Goal: Task Accomplishment & Management: Manage account settings

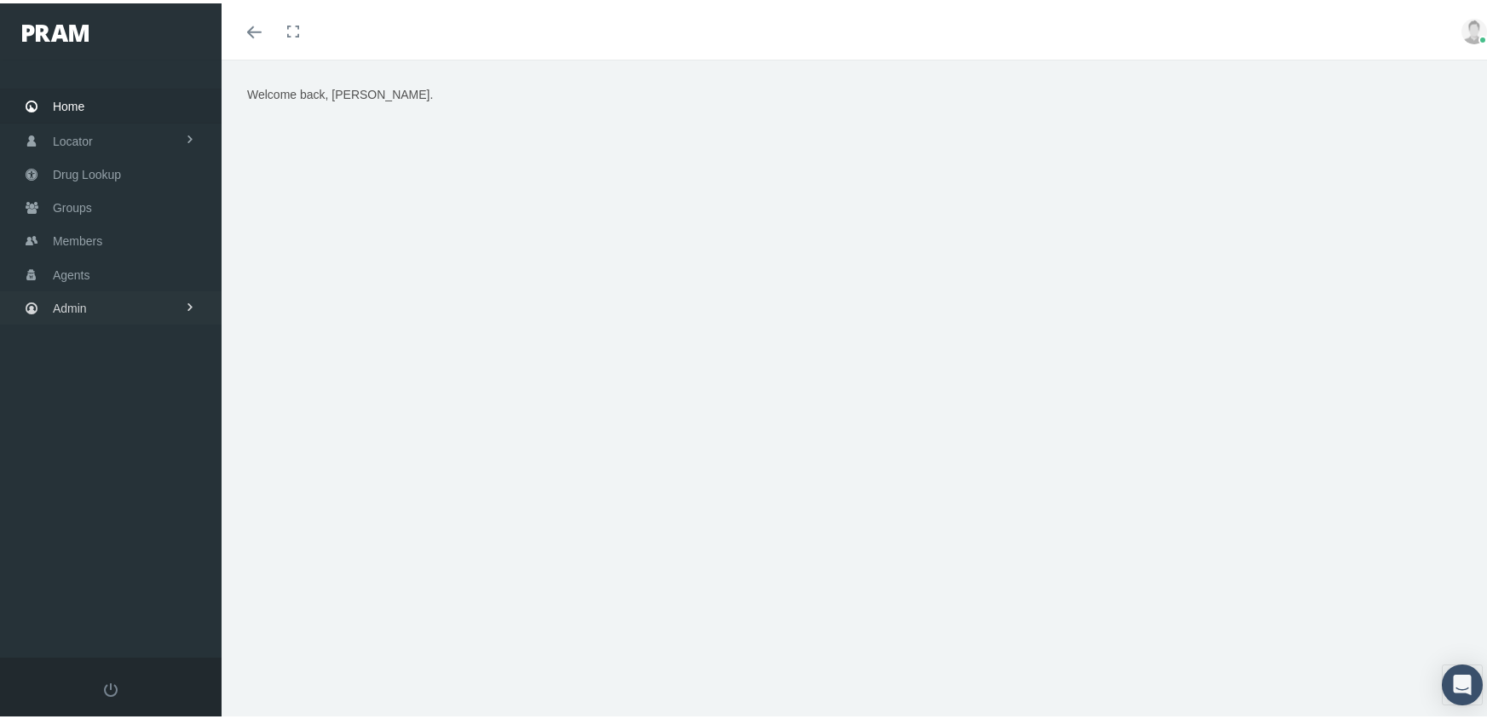
click at [74, 297] on span "Admin" at bounding box center [70, 305] width 34 height 32
click at [130, 578] on span "Eligibility File Uploads" at bounding box center [128, 592] width 116 height 29
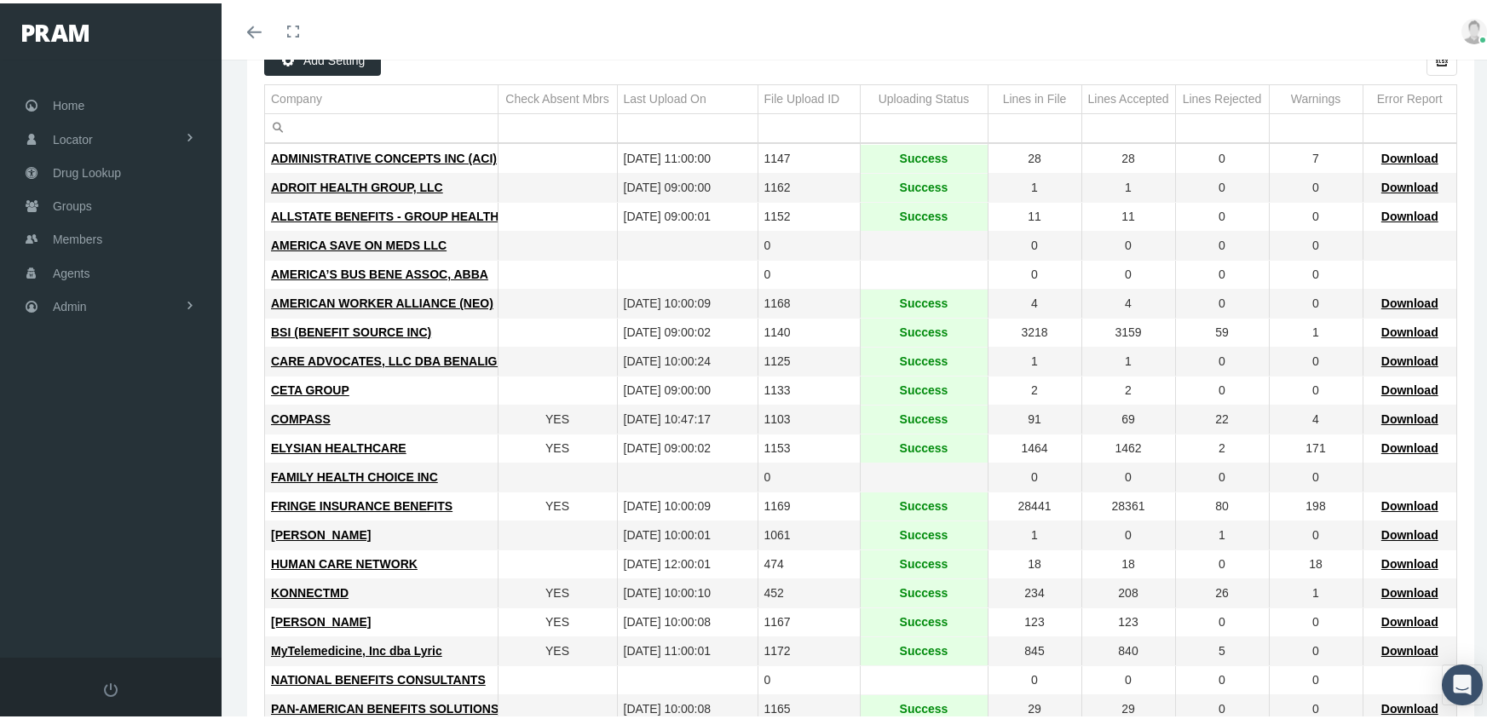
scroll to position [256, 0]
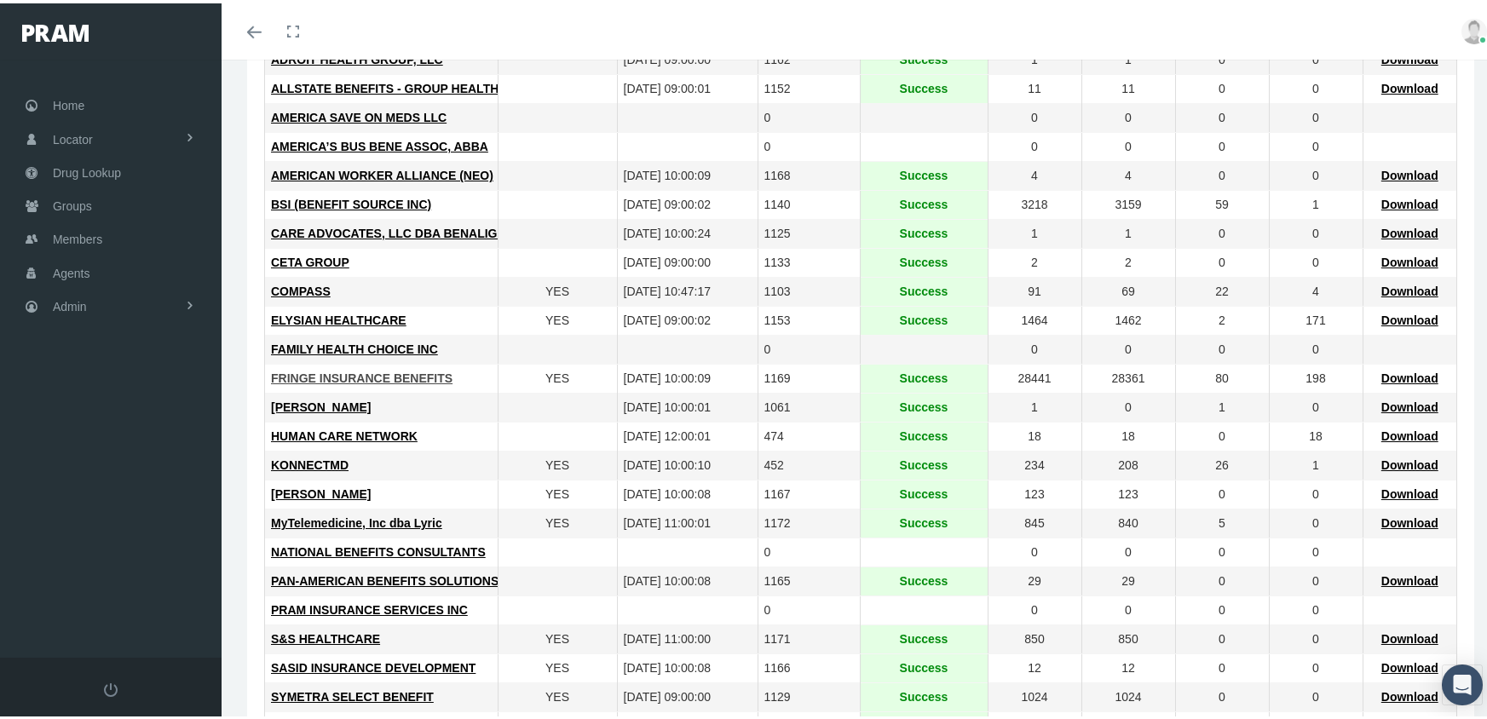
click at [313, 374] on span "FRINGE INSURANCE BENEFITS" at bounding box center [361, 375] width 181 height 14
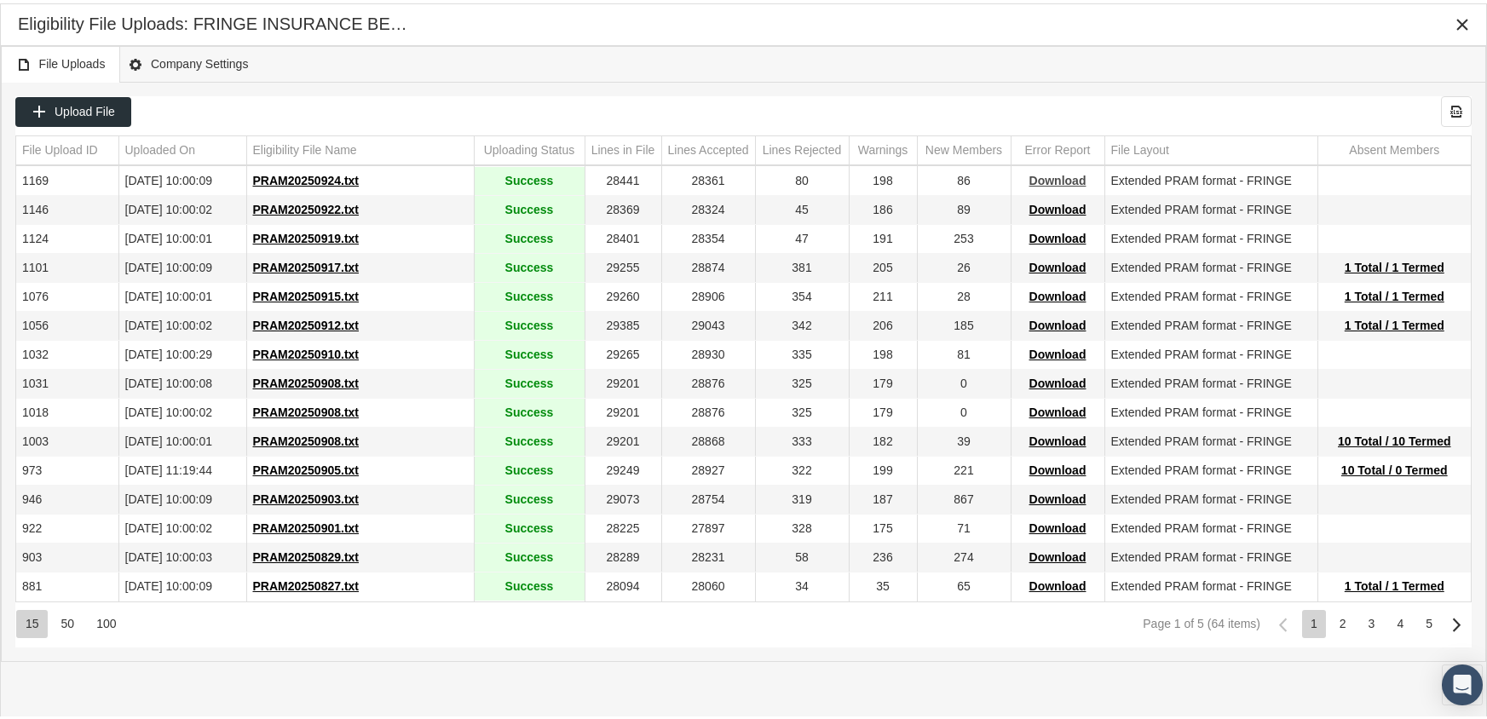
click at [1062, 177] on span "Download" at bounding box center [1057, 177] width 57 height 14
drag, startPoint x: 1032, startPoint y: 55, endPoint x: 1085, endPoint y: 49, distance: 54.1
click at [1032, 55] on div "File Uploads Company Settings" at bounding box center [743, 61] width 1485 height 37
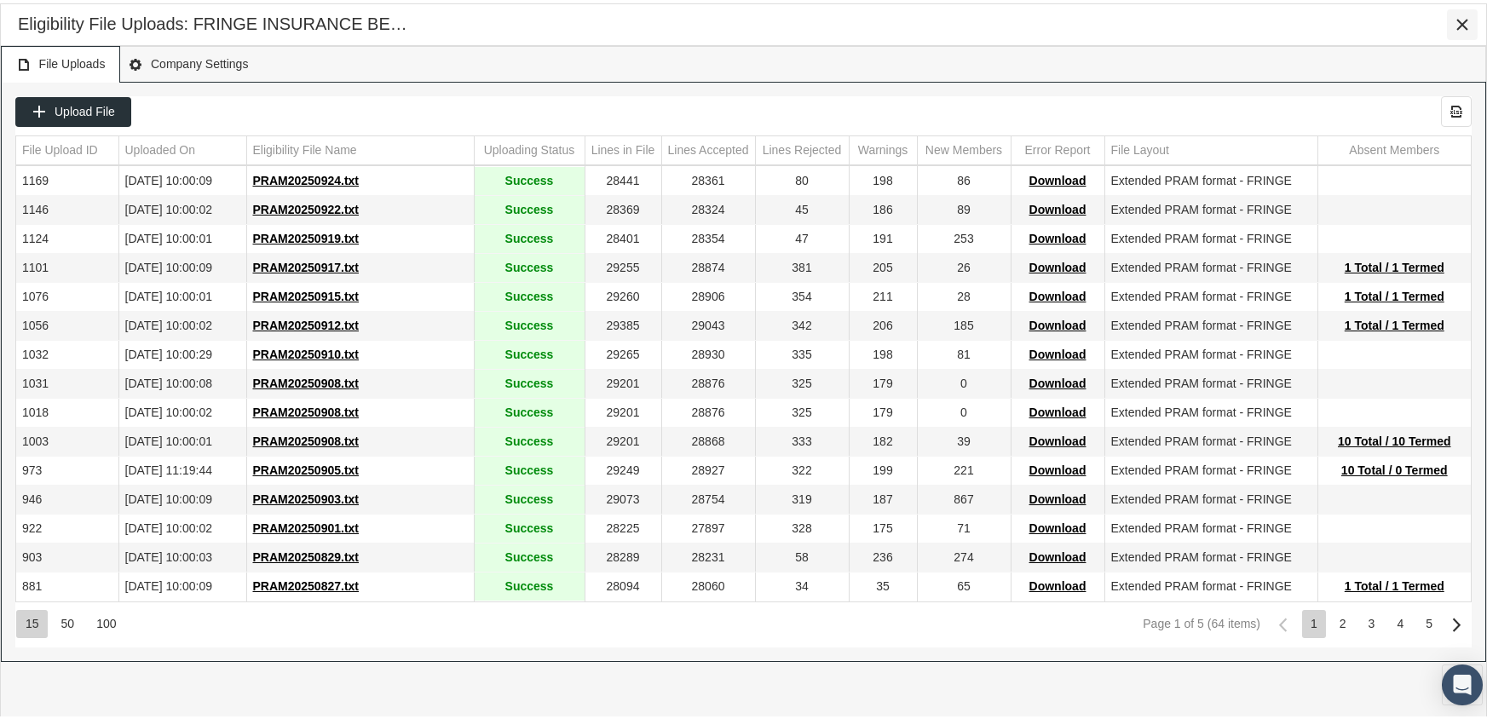
click at [1458, 26] on icon "Close" at bounding box center [1461, 21] width 15 height 15
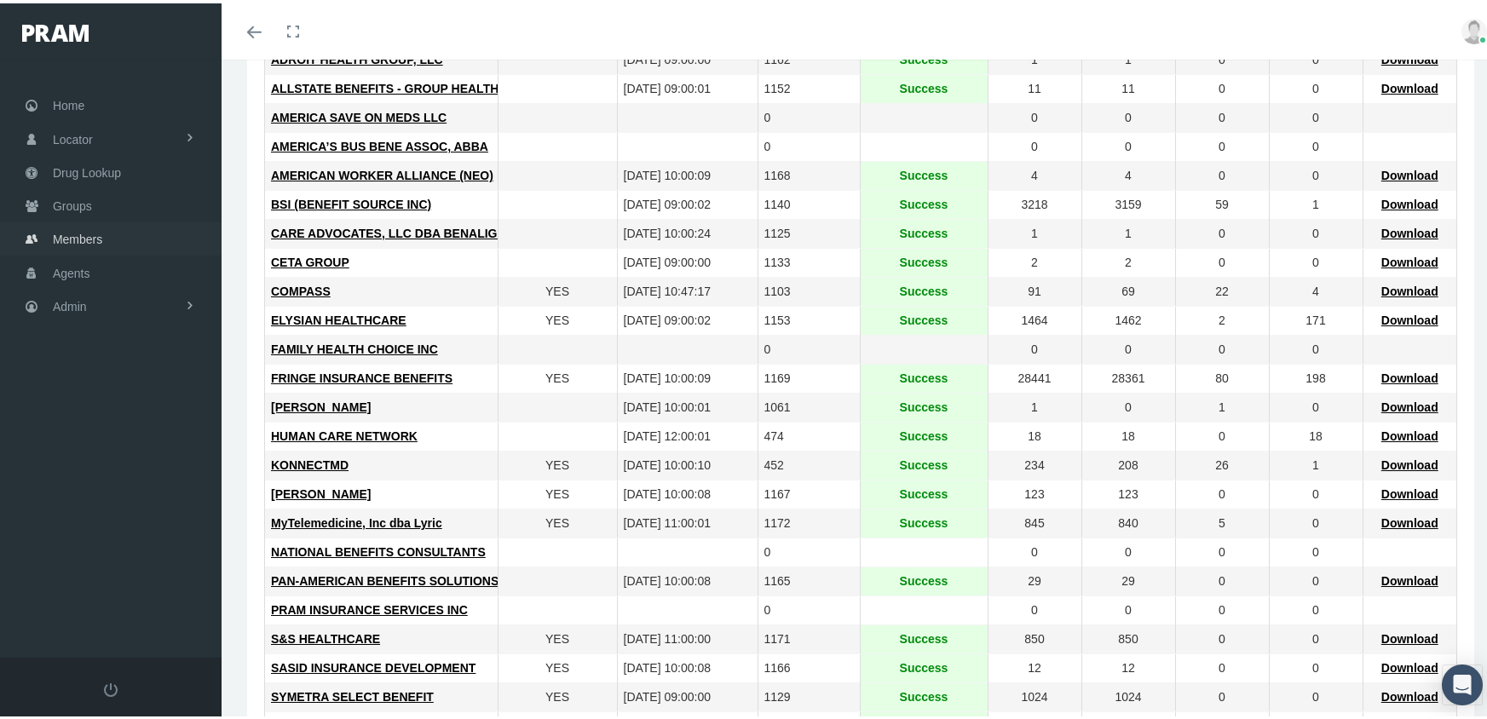
click at [84, 232] on span "Members" at bounding box center [77, 236] width 49 height 32
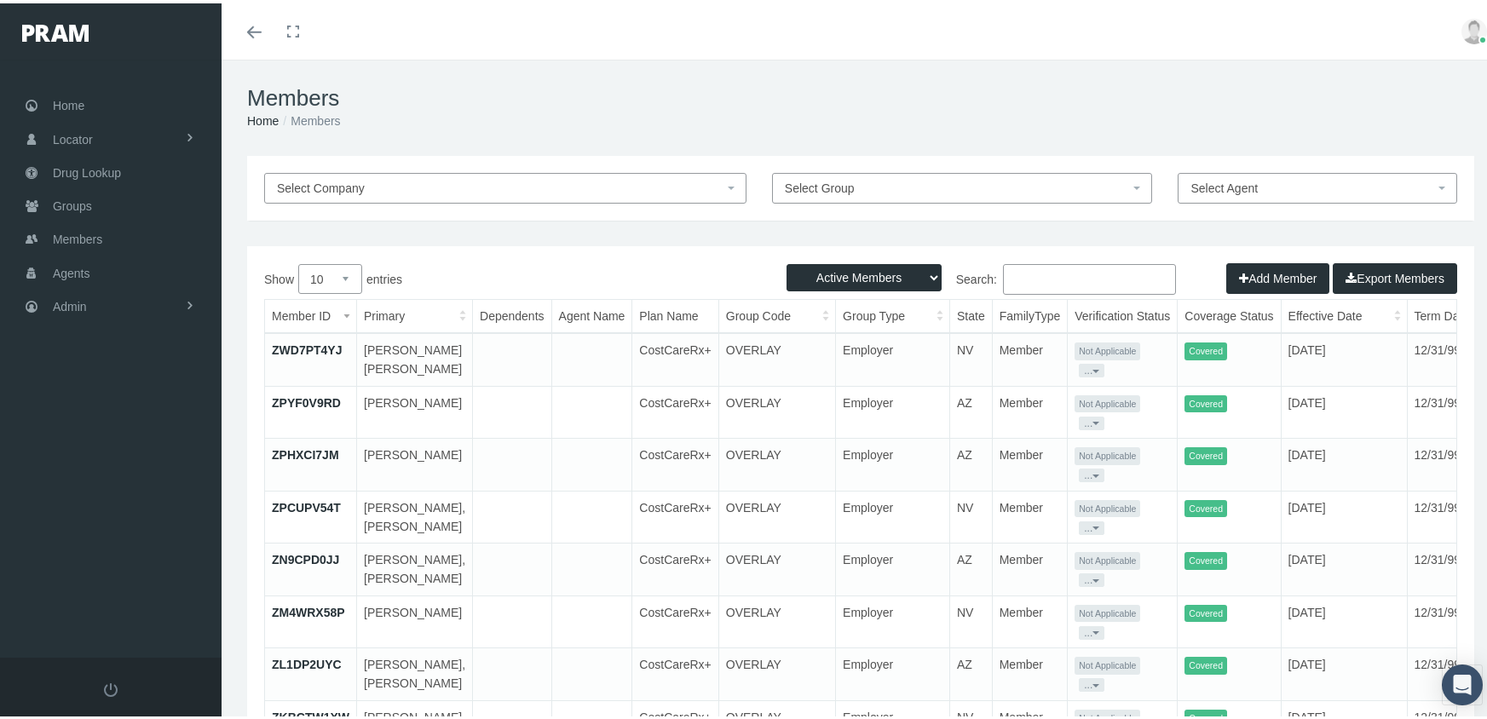
click at [862, 272] on select "Active Members Terminated Members Active & Terminated" at bounding box center [863, 274] width 155 height 27
select select "3"
click at [786, 261] on select "Active Members Terminated Members Active & Terminated" at bounding box center [863, 274] width 155 height 27
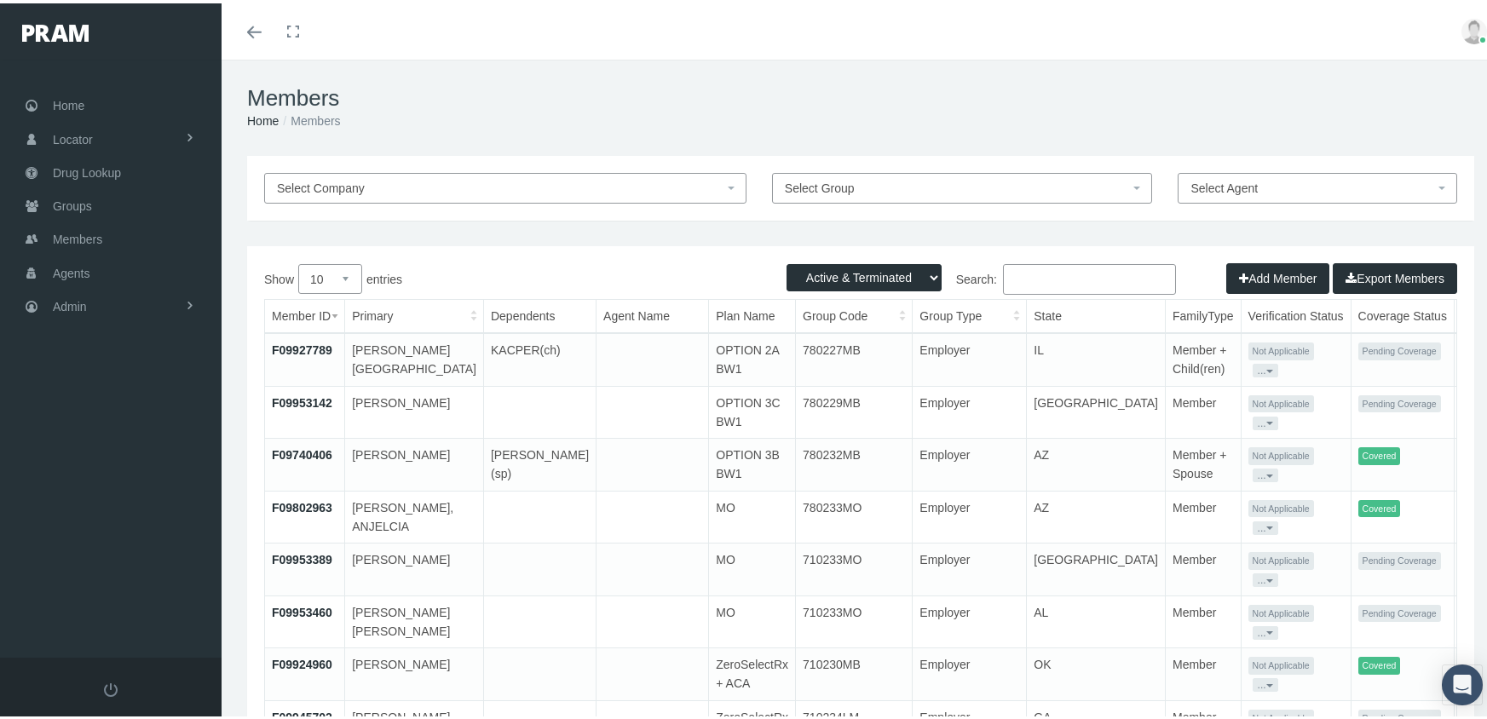
click at [1045, 268] on input "Search:" at bounding box center [1089, 276] width 173 height 31
paste input "F07976142"
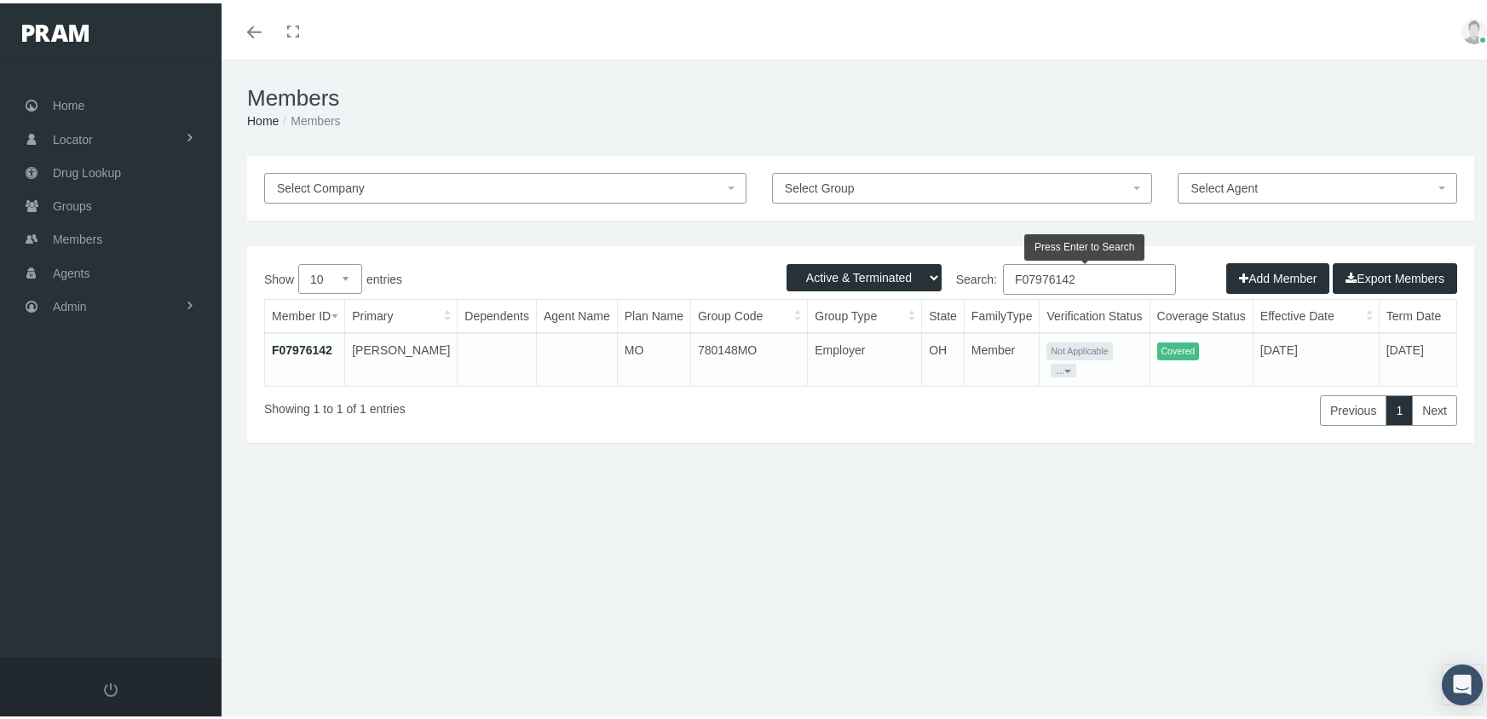
type input "F07976142"
click at [302, 338] on td "F07976142" at bounding box center [305, 356] width 80 height 53
click at [301, 347] on link "F07976142" at bounding box center [302, 347] width 60 height 14
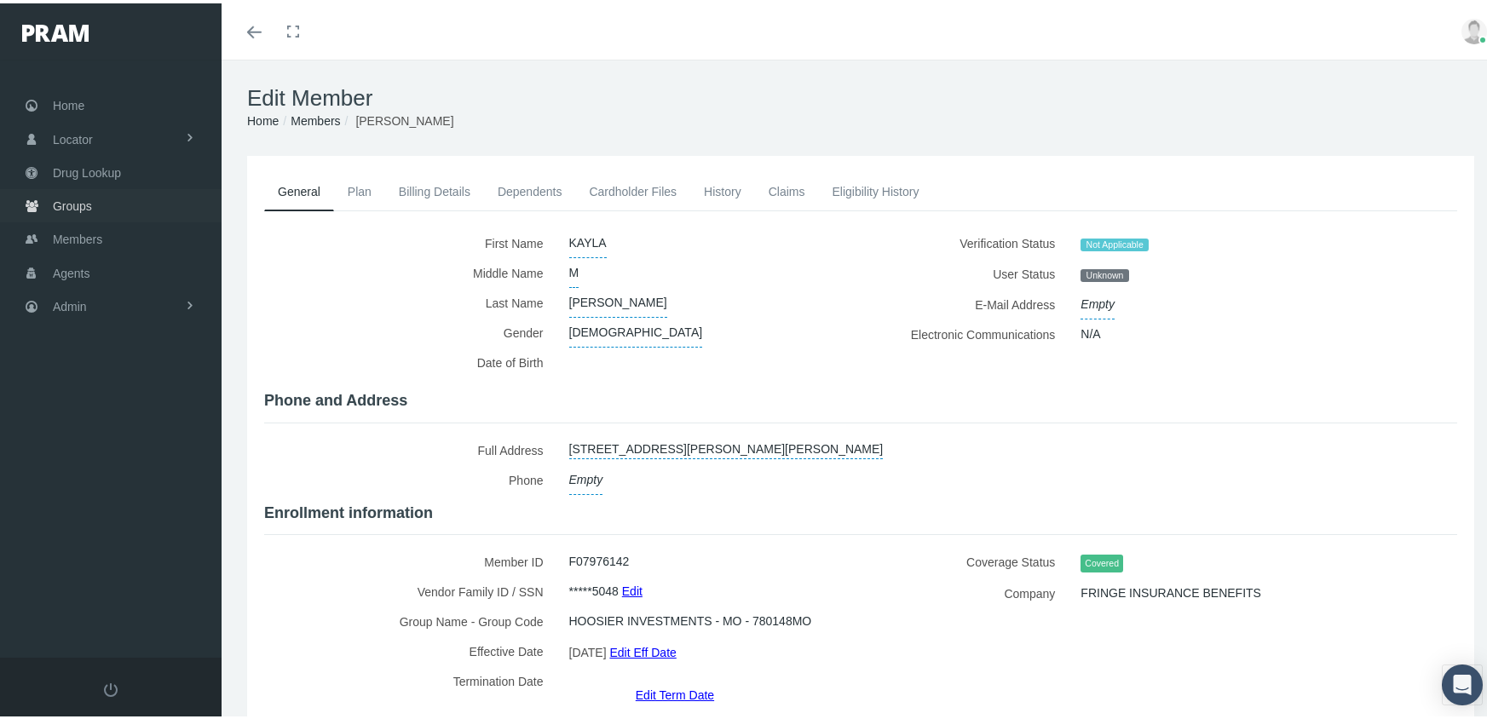
click at [73, 197] on span "Groups" at bounding box center [72, 203] width 39 height 32
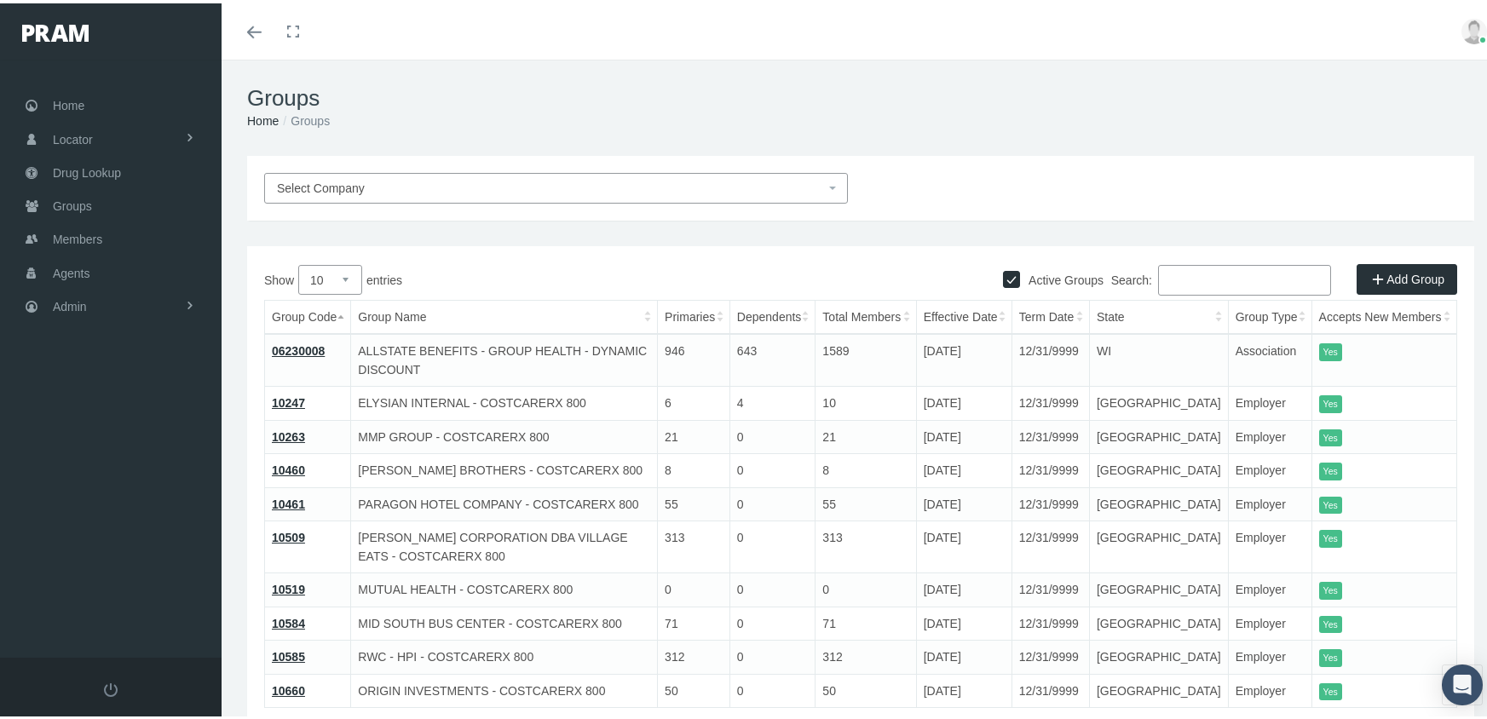
click at [1003, 273] on input "Active Groups" at bounding box center [1011, 274] width 17 height 17
checkbox input "false"
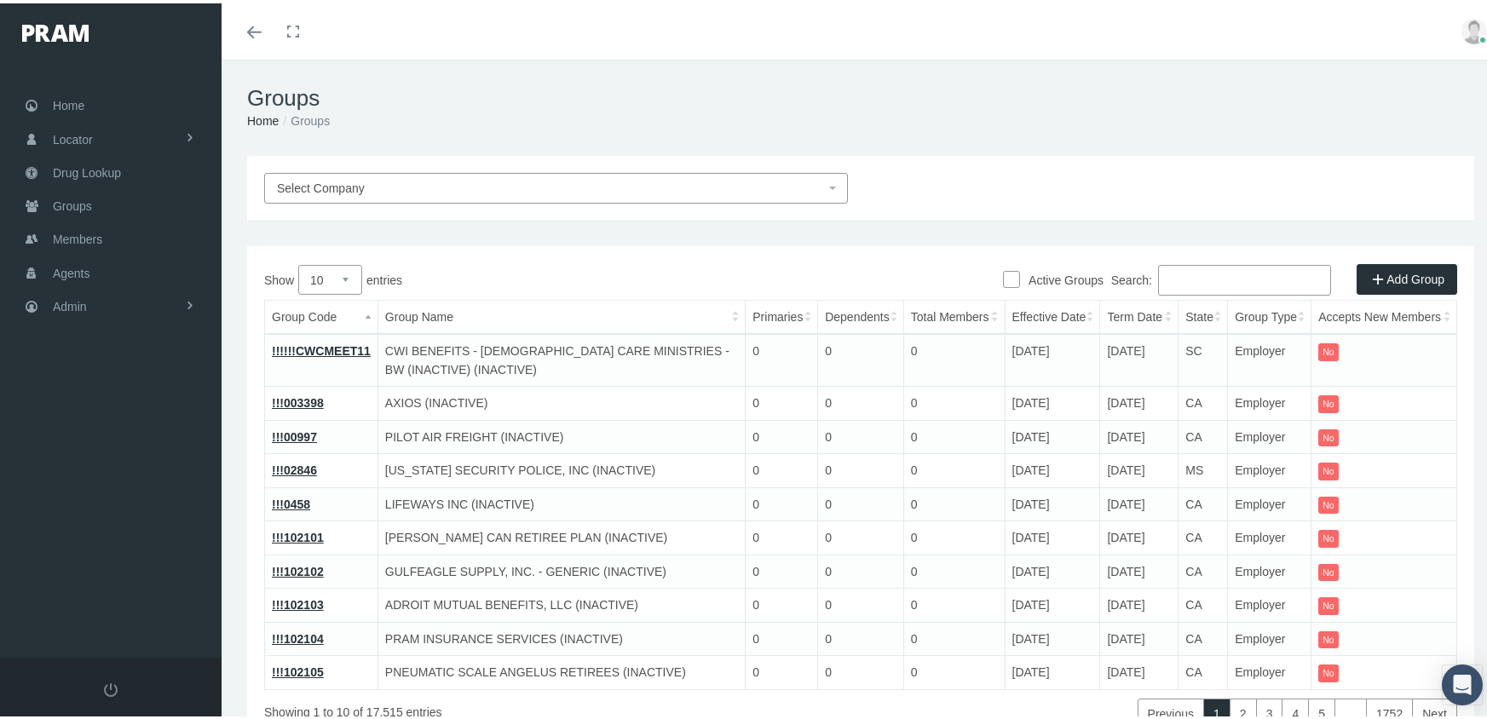
click at [1214, 275] on input "Search:" at bounding box center [1244, 277] width 173 height 31
paste input "710254MB"
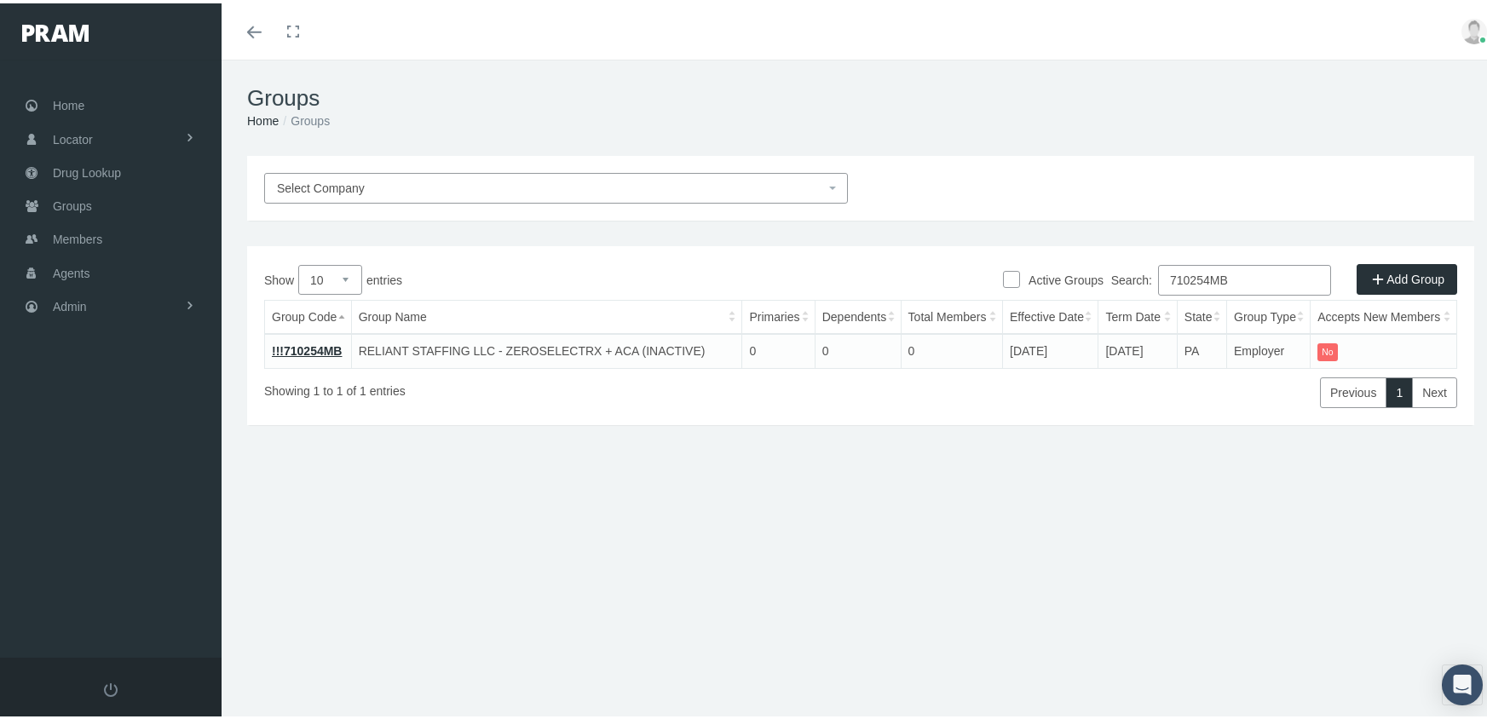
type input "710254MB"
click at [76, 225] on span "Members" at bounding box center [77, 236] width 49 height 32
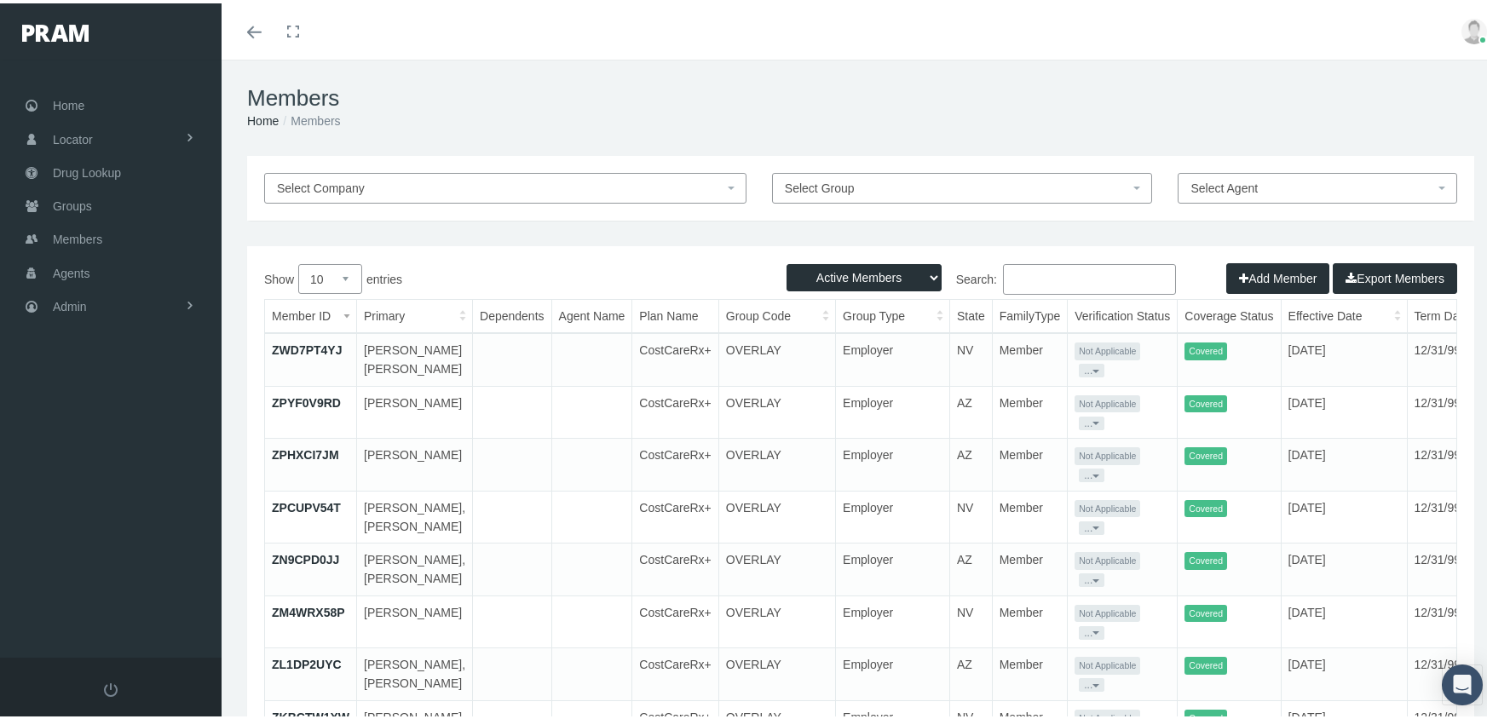
click at [852, 278] on select "Active Members Terminated Members Active & Terminated" at bounding box center [863, 274] width 155 height 27
select select "3"
click at [786, 261] on select "Active Members Terminated Members Active & Terminated" at bounding box center [863, 274] width 155 height 27
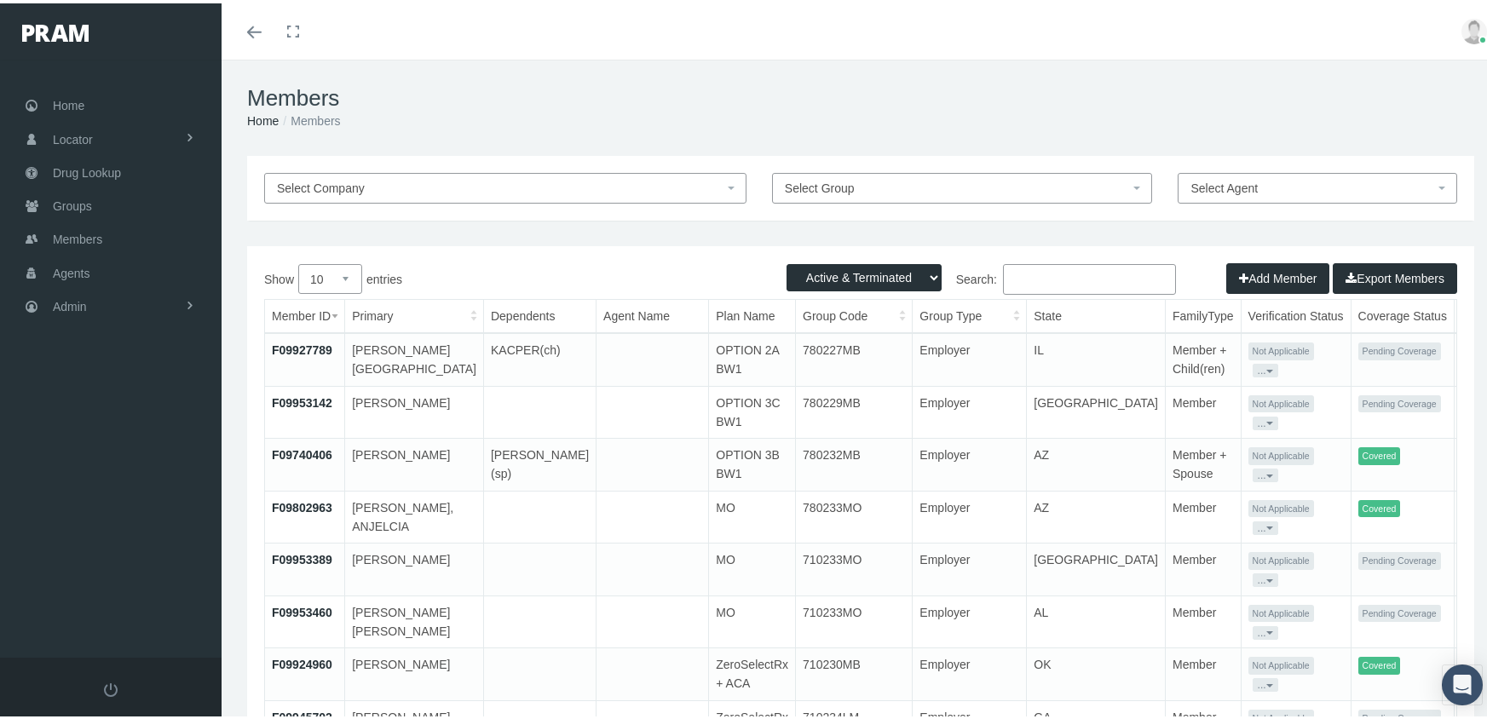
click at [1096, 275] on input "Search:" at bounding box center [1089, 276] width 173 height 31
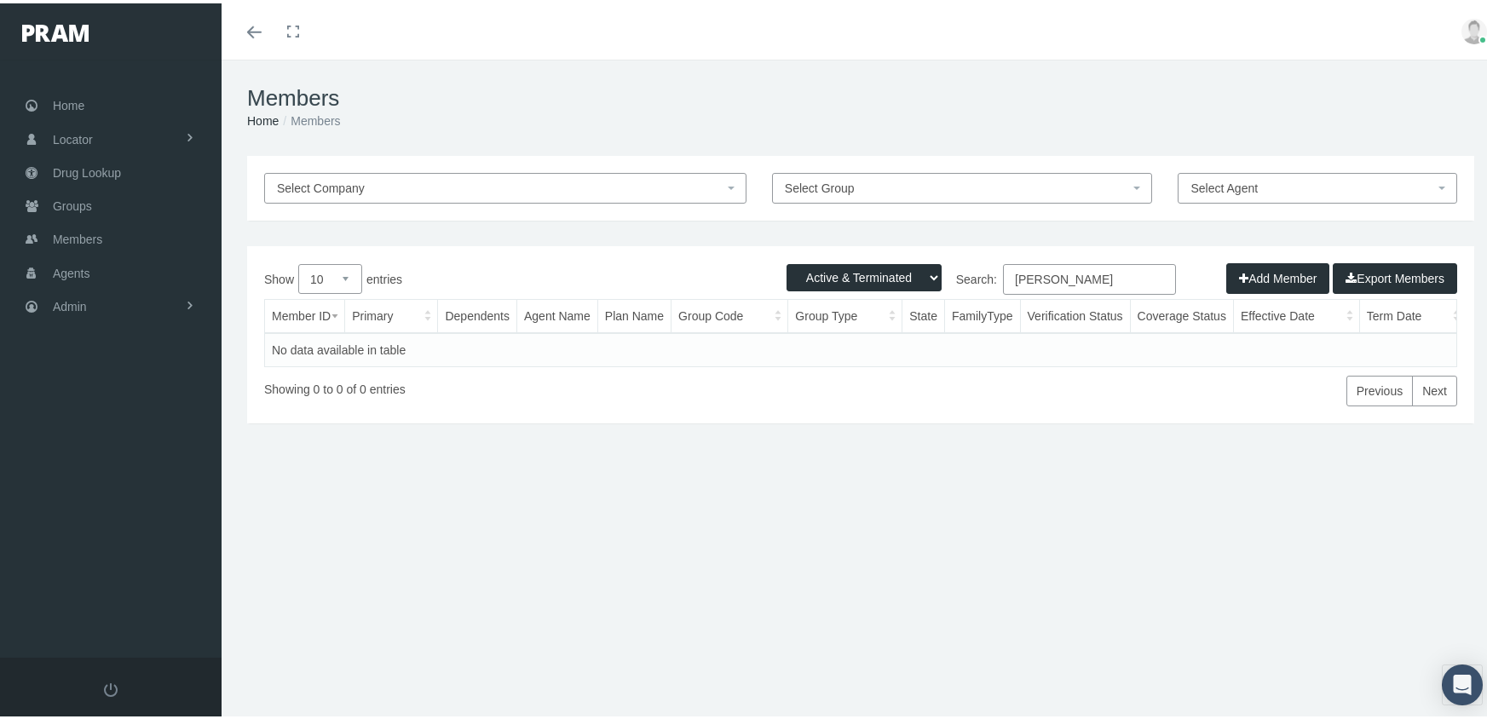
drag, startPoint x: 1000, startPoint y: 261, endPoint x: 984, endPoint y: 259, distance: 16.3
click at [984, 259] on div "Active Members Terminated Members Active & Terminated Add Member Export Members…" at bounding box center [860, 331] width 1227 height 177
type input "f09446486"
click at [1264, 271] on button "Add Member" at bounding box center [1277, 275] width 103 height 31
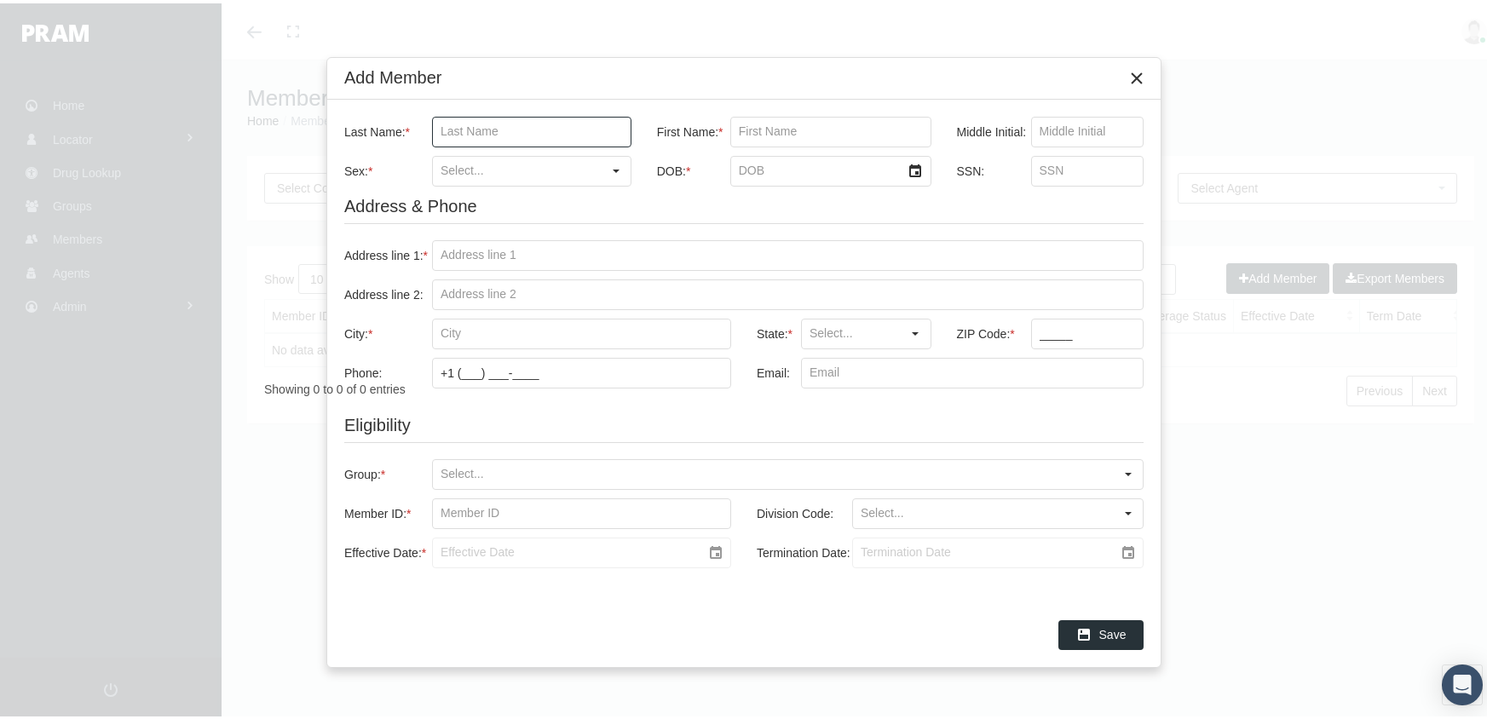
click at [509, 125] on input "Last Name: *" at bounding box center [532, 128] width 198 height 29
type input "marsh"
type input "skylar"
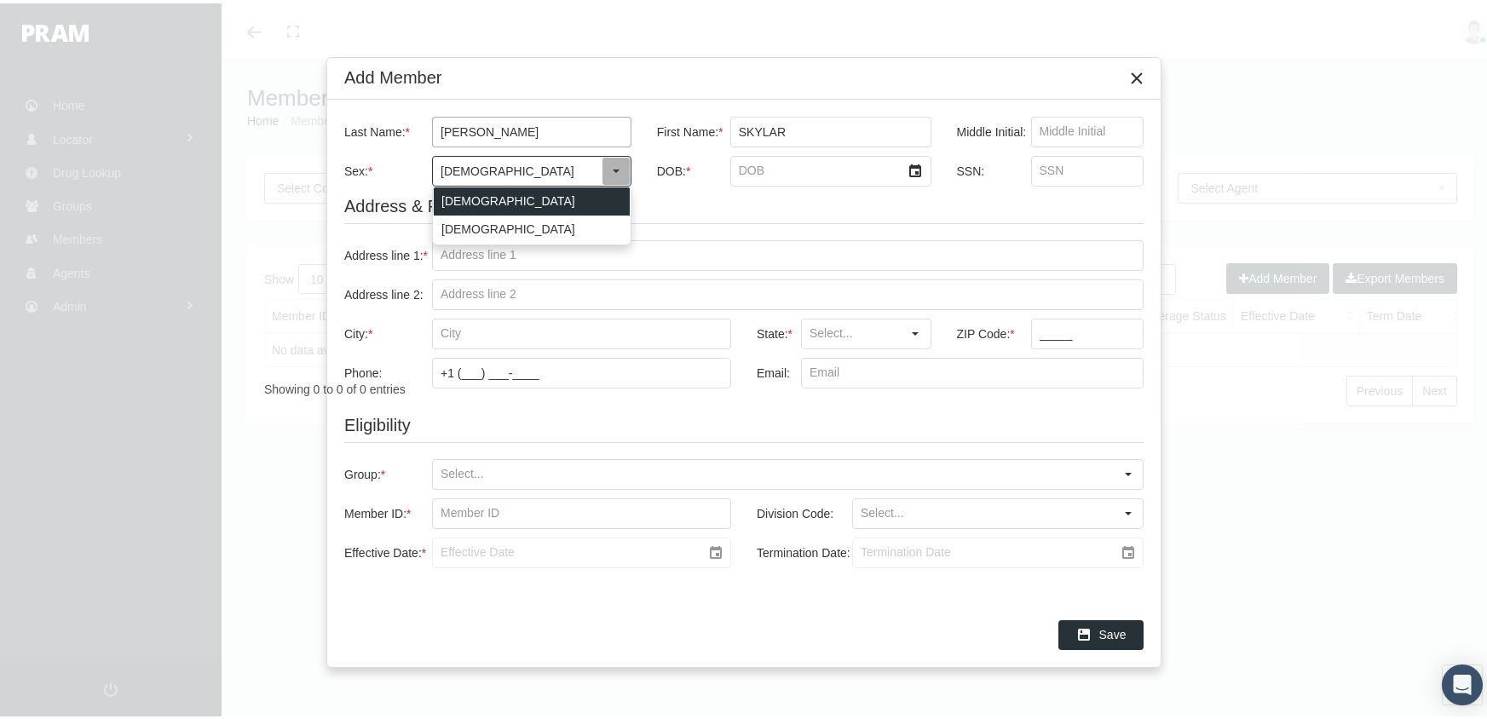
type input "Male"
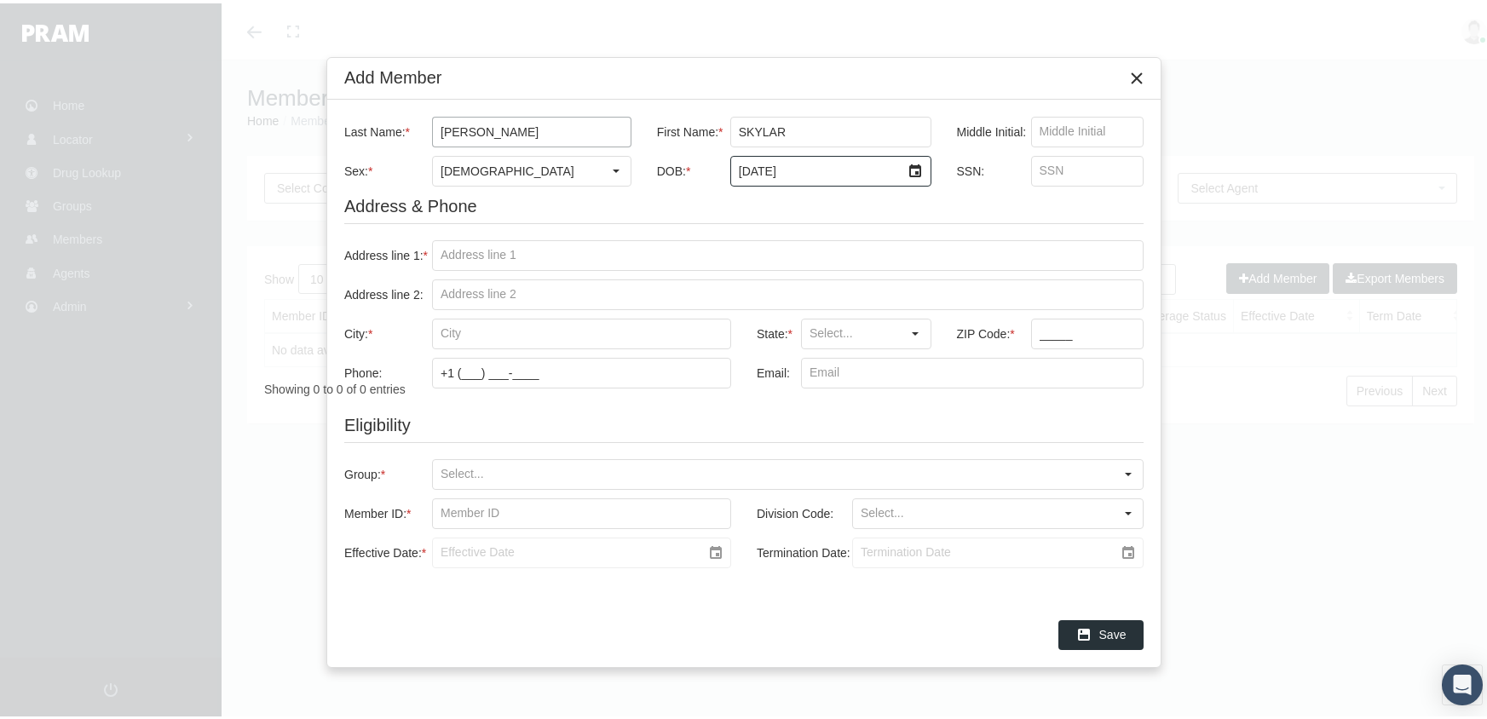
type input "7/20/1994"
type input "248954555"
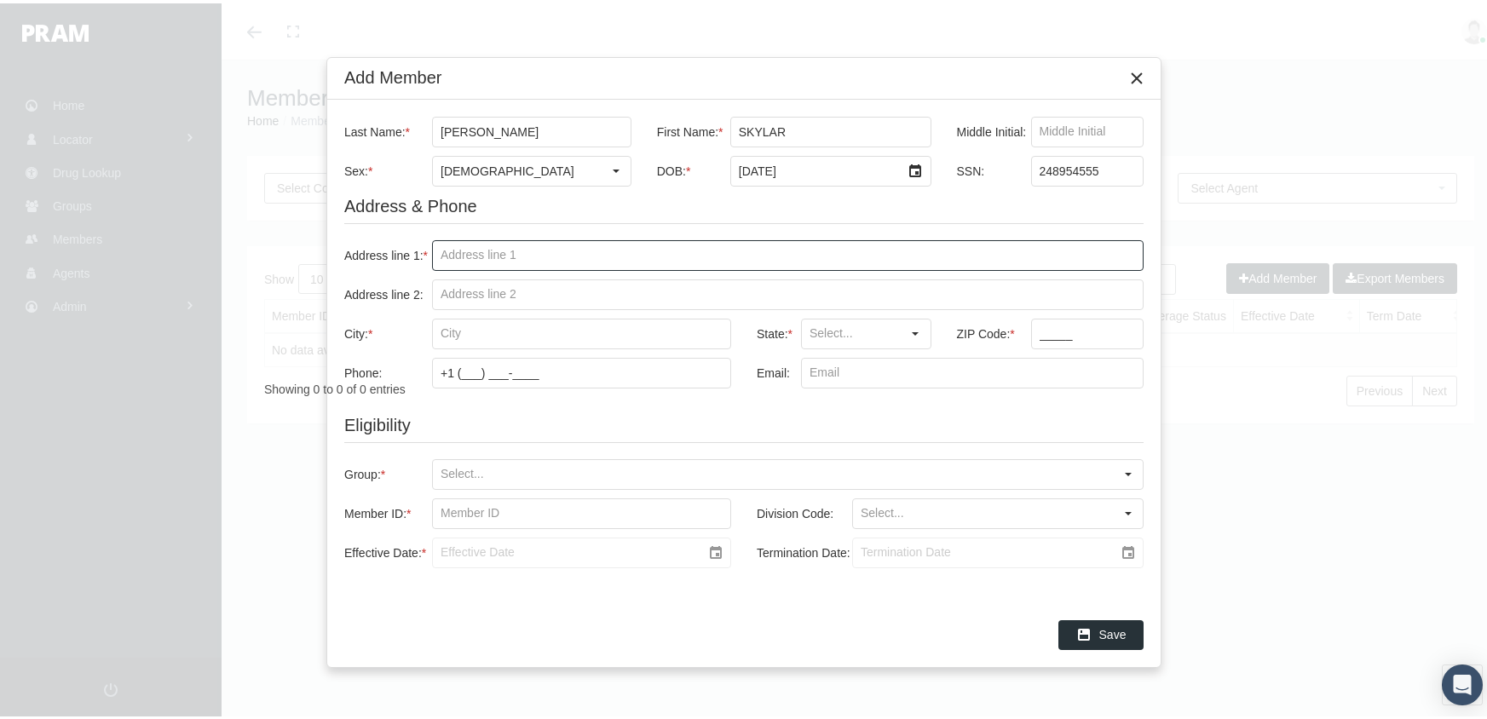
click at [437, 250] on input "Address line 1: *" at bounding box center [788, 252] width 710 height 29
type input "34 kimbell ct"
type input "greenville"
type input "SC"
type input "29617"
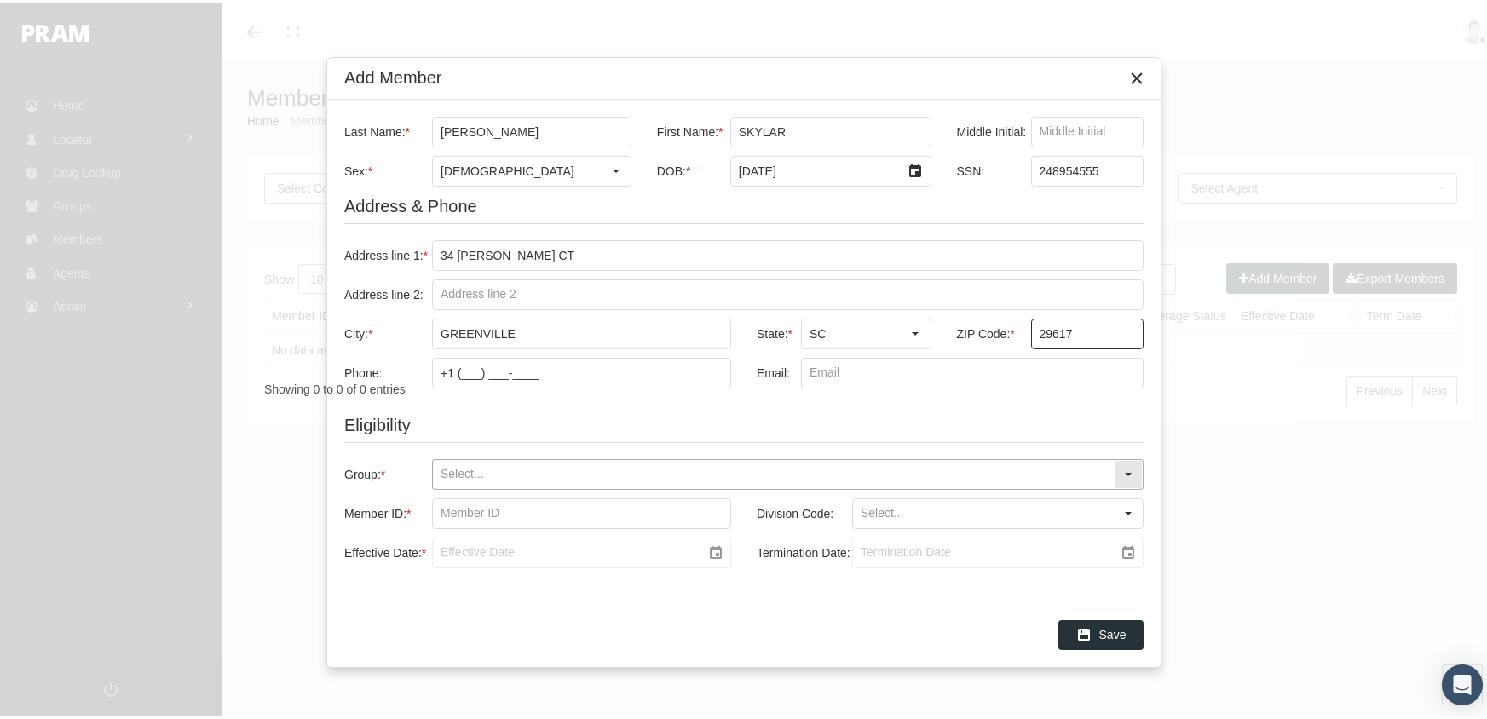
click at [441, 475] on input "Group: *" at bounding box center [773, 471] width 681 height 29
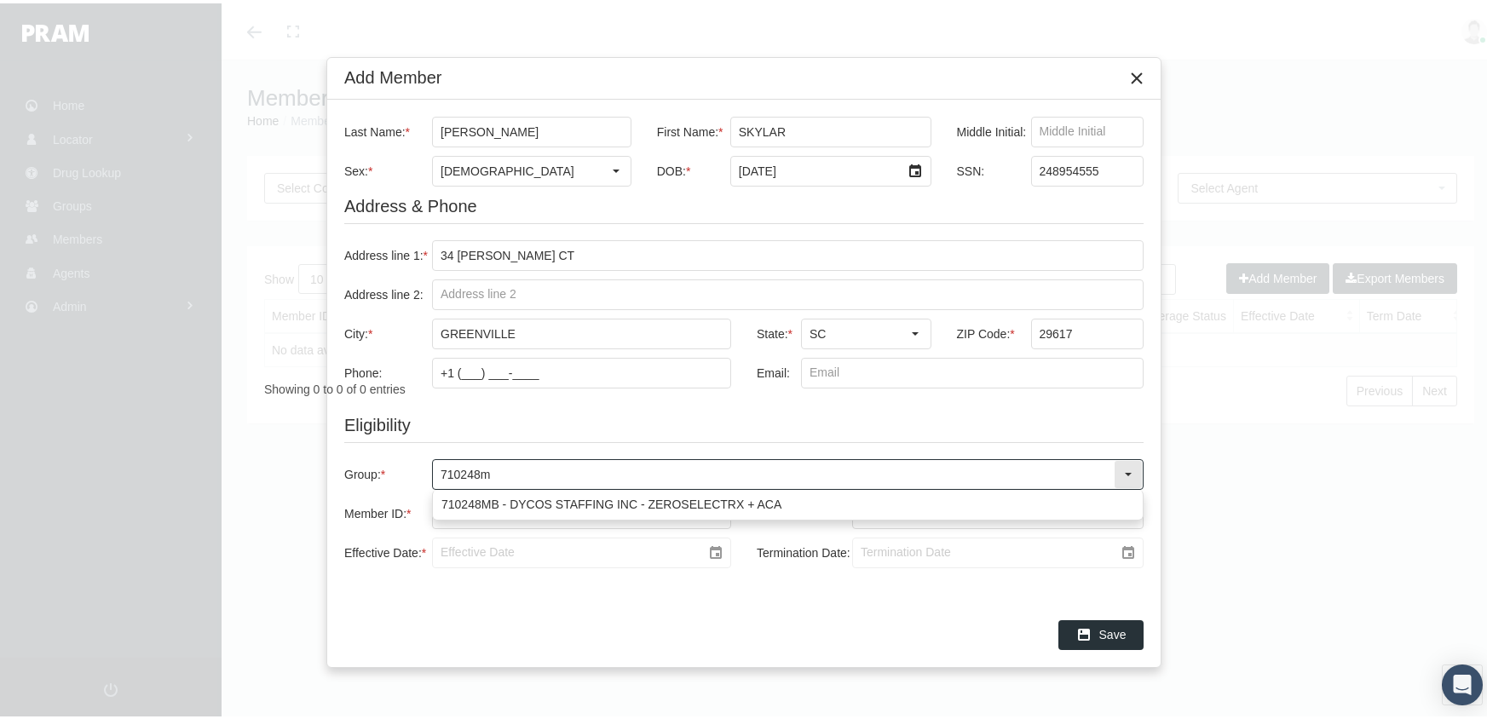
type input "710248mb"
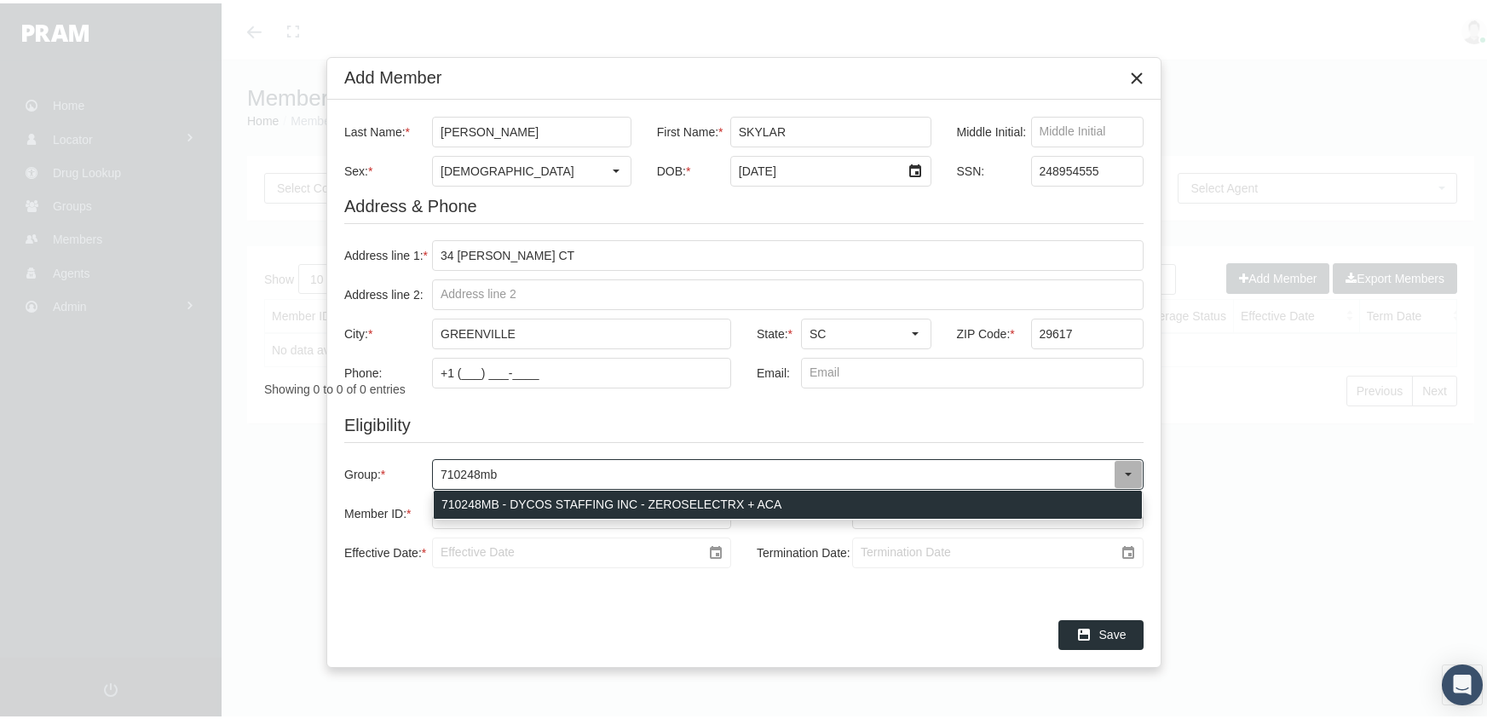
click at [516, 502] on div "710248MB - DYCOS STAFFING INC - ZEROSELECTRX + ACA" at bounding box center [788, 501] width 708 height 28
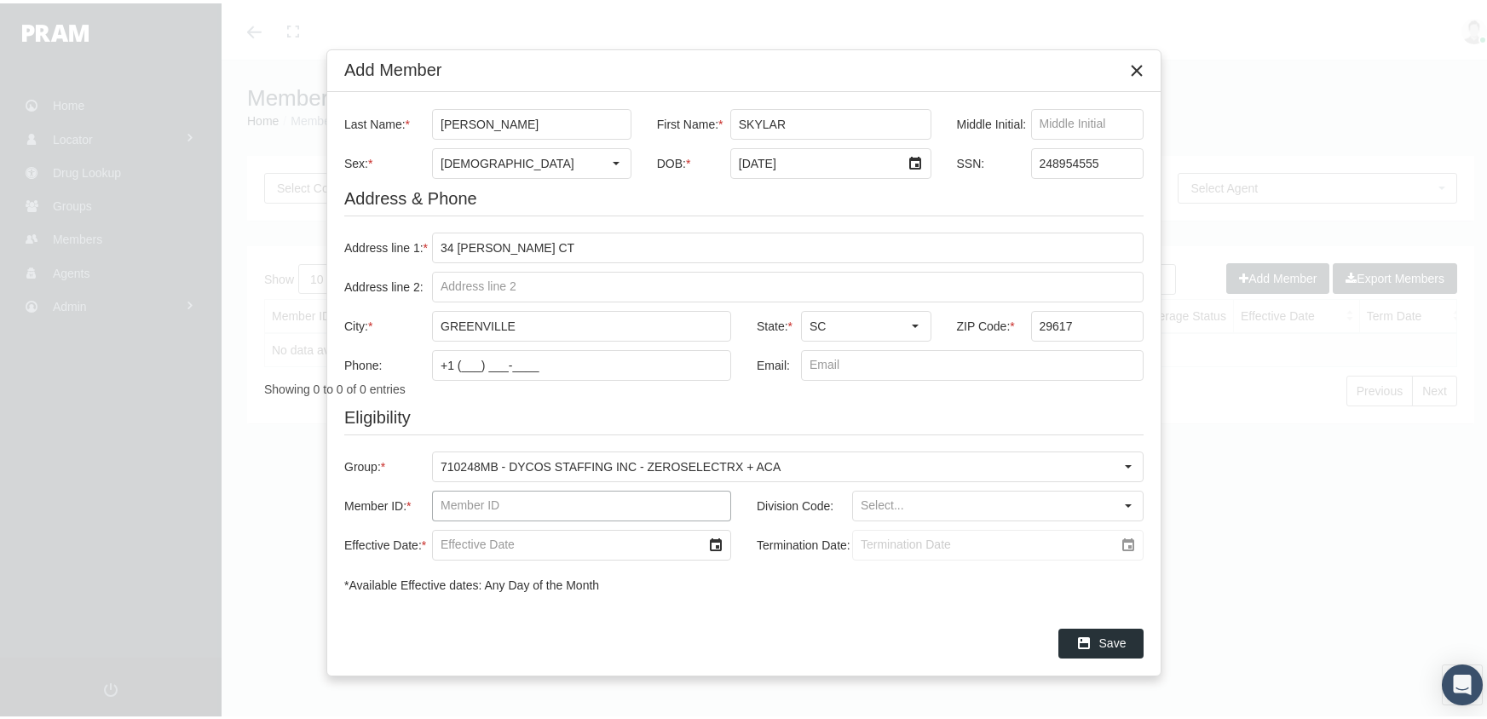
click at [444, 503] on input "Member ID: *" at bounding box center [581, 502] width 297 height 29
type input "f09446486"
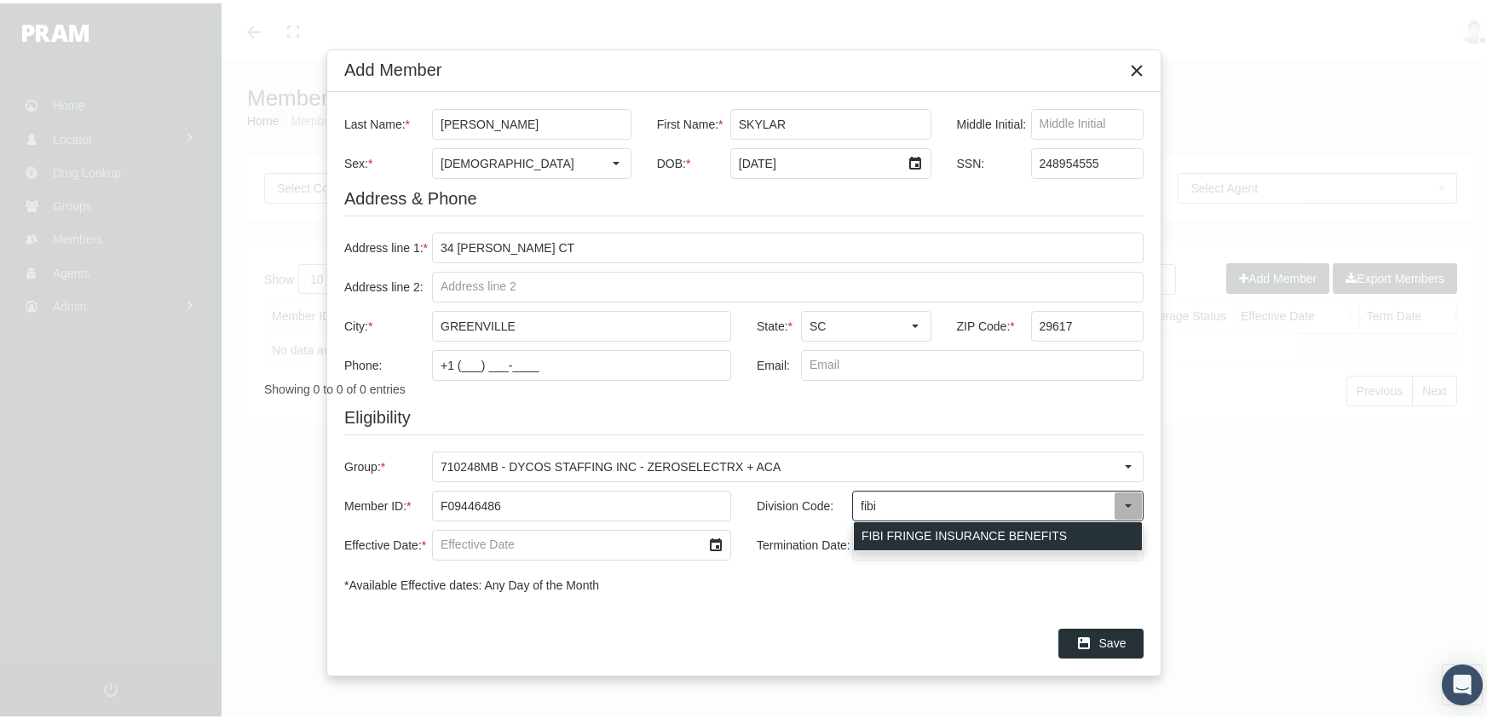
type input "FIBI FRINGE INSURANCE BENEFITS"
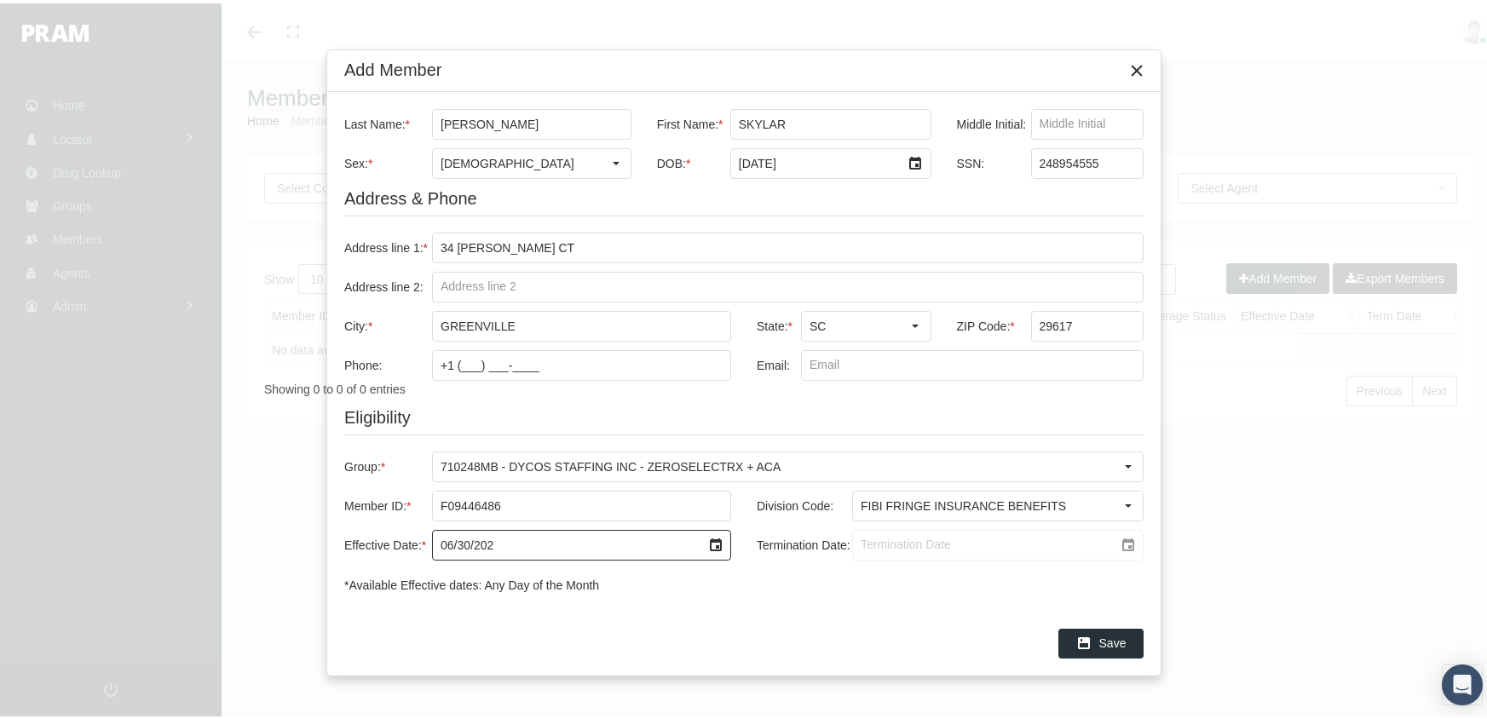
type input "06/30/2025"
click at [866, 545] on input "Termination Date:" at bounding box center [983, 541] width 261 height 29
type input "[DATE]"
click at [1113, 635] on span "Save" at bounding box center [1112, 640] width 27 height 14
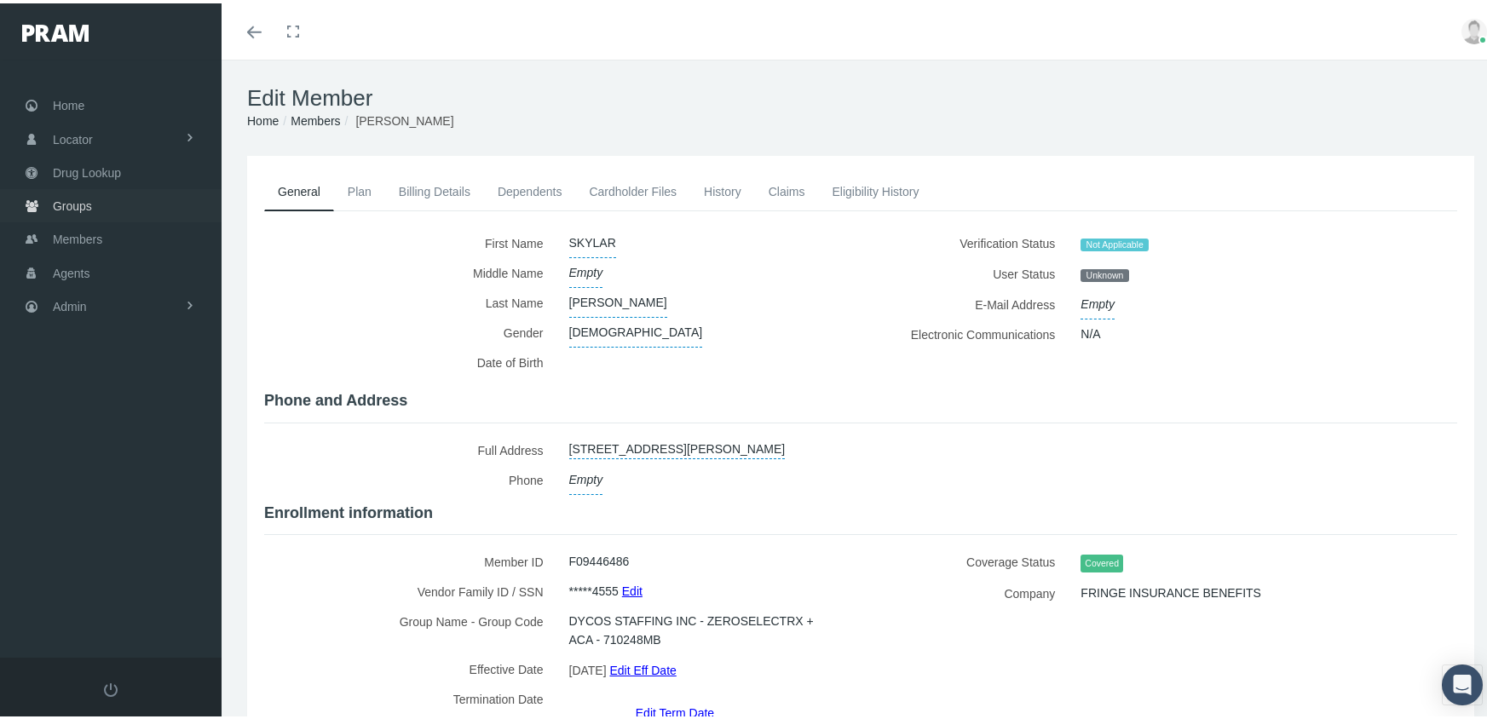
click at [71, 193] on span "Groups" at bounding box center [72, 203] width 39 height 32
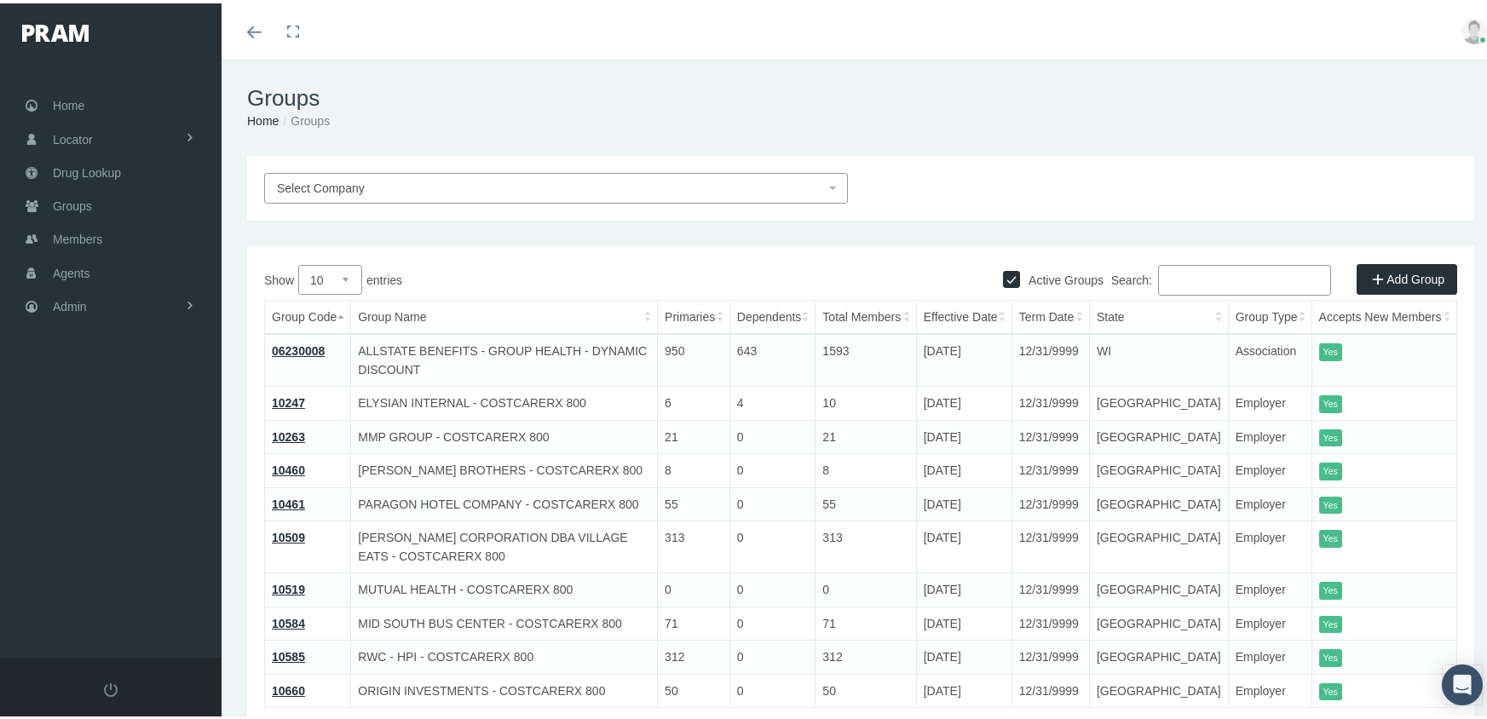
click at [1003, 268] on input "Active Groups" at bounding box center [1011, 274] width 17 height 17
checkbox input "false"
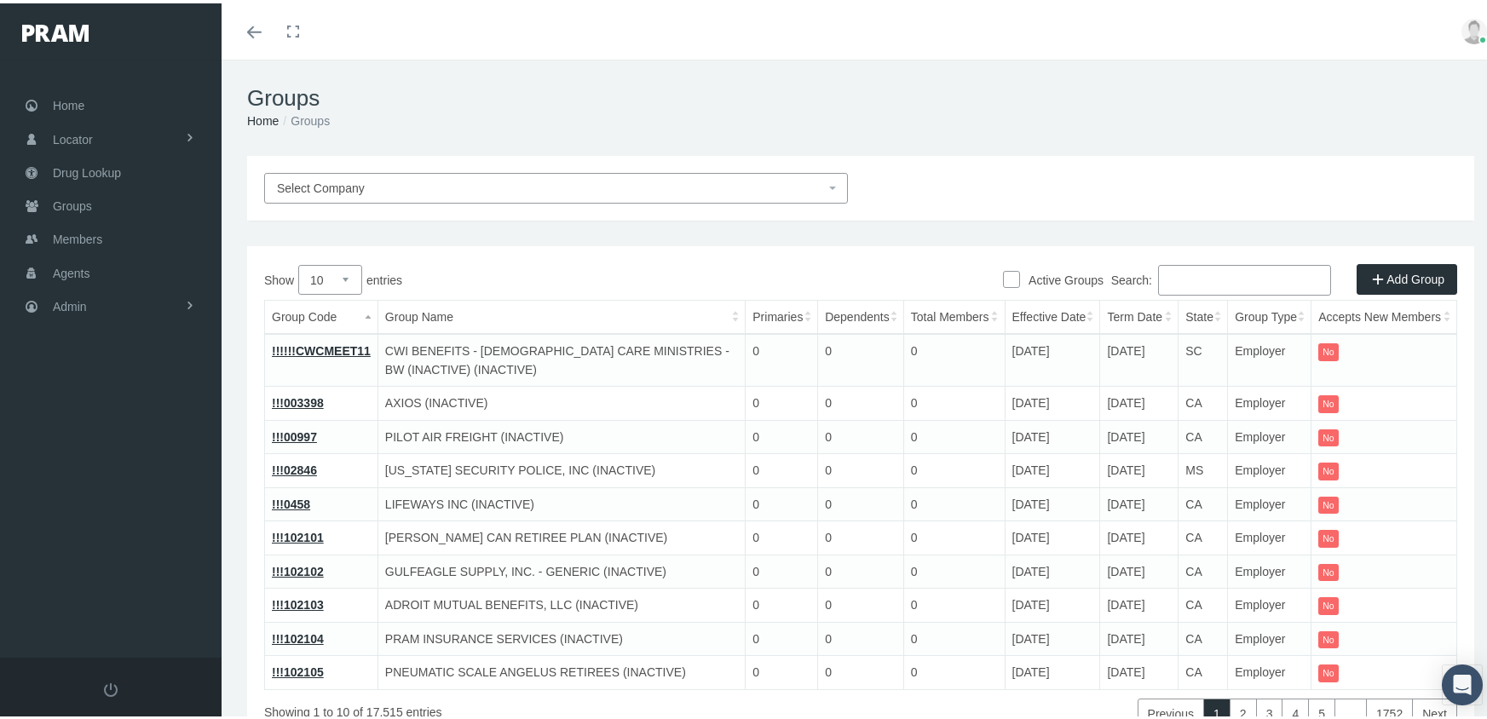
click at [1206, 272] on input "Search:" at bounding box center [1244, 277] width 173 height 31
paste input "730466MO"
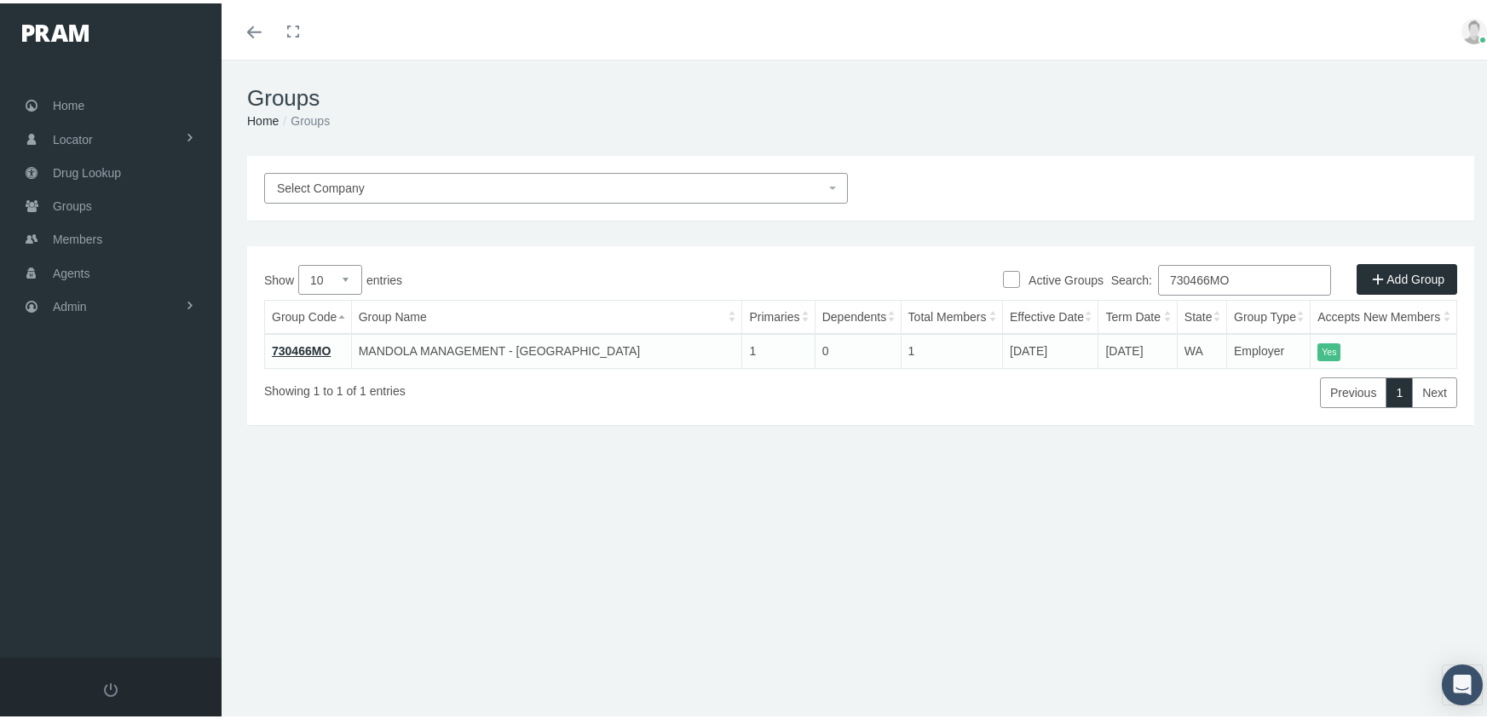
drag, startPoint x: 1239, startPoint y: 269, endPoint x: 1145, endPoint y: 272, distance: 93.7
click at [1145, 272] on label "Search: 730466MO" at bounding box center [1221, 277] width 220 height 31
paste input "8MB"
drag, startPoint x: 1247, startPoint y: 274, endPoint x: 1131, endPoint y: 269, distance: 116.0
click at [1131, 269] on label "Search: 730468MB" at bounding box center [1221, 277] width 220 height 31
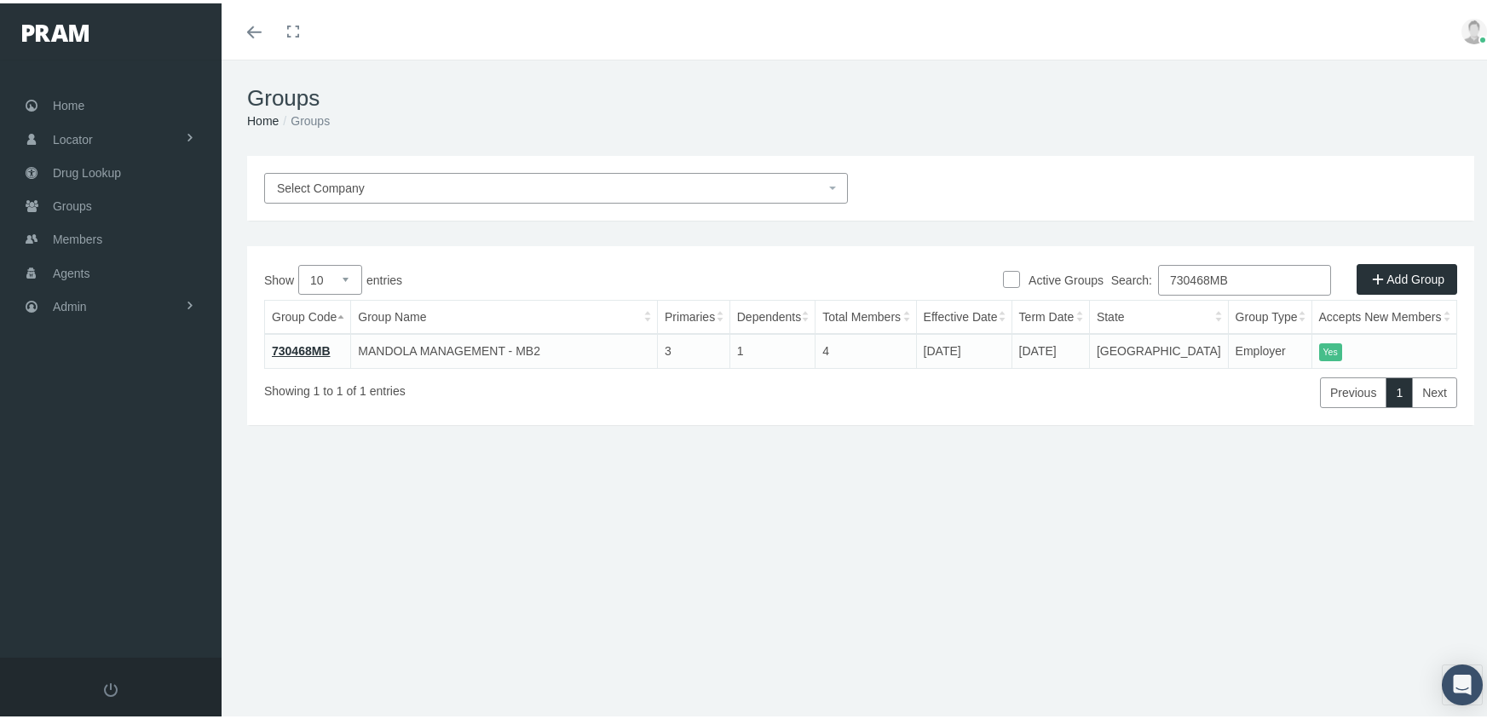
paste input "80214"
type input "780214MB"
click at [307, 341] on link "780214MB" at bounding box center [301, 348] width 59 height 14
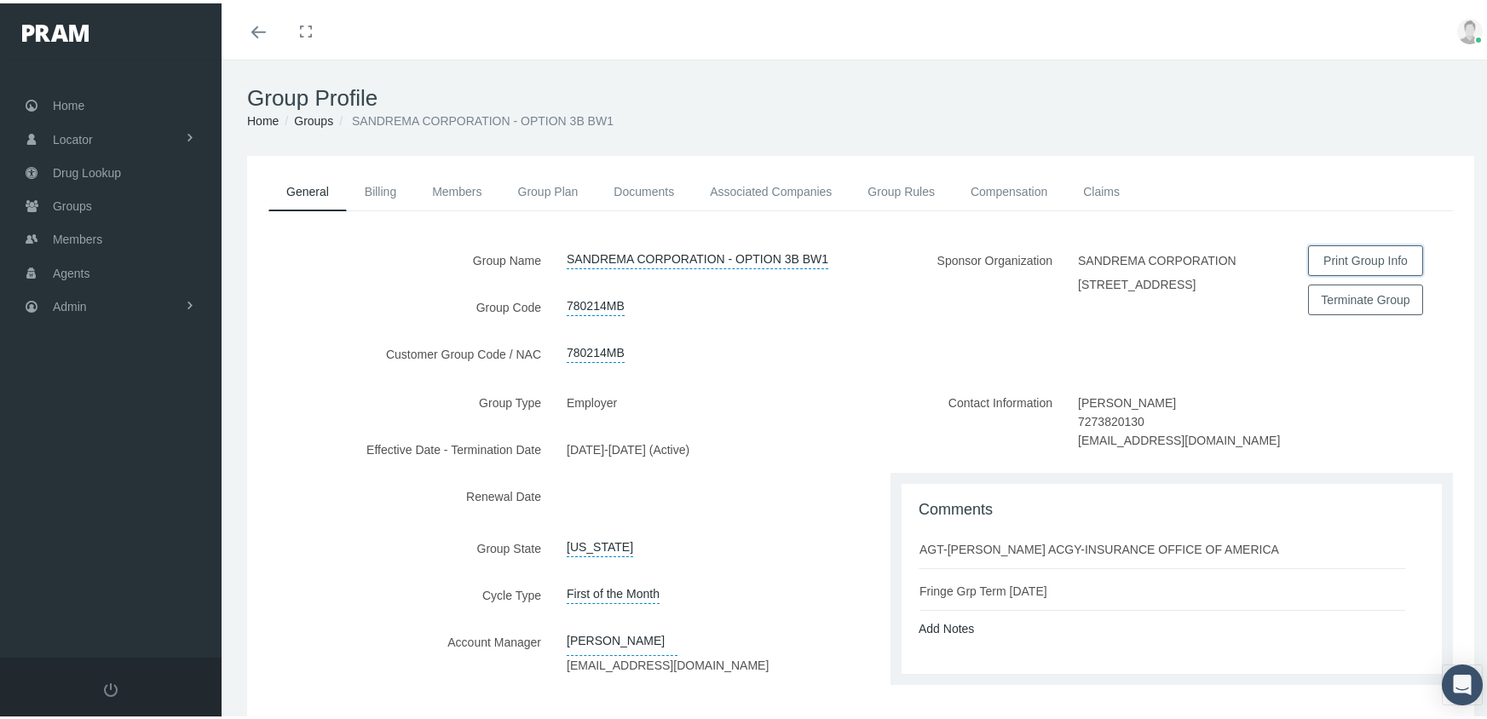
click at [1361, 259] on button "Print Group Info" at bounding box center [1365, 257] width 115 height 31
click at [702, 452] on label "(Active)" at bounding box center [675, 446] width 53 height 30
click at [90, 198] on span "Groups" at bounding box center [72, 203] width 39 height 32
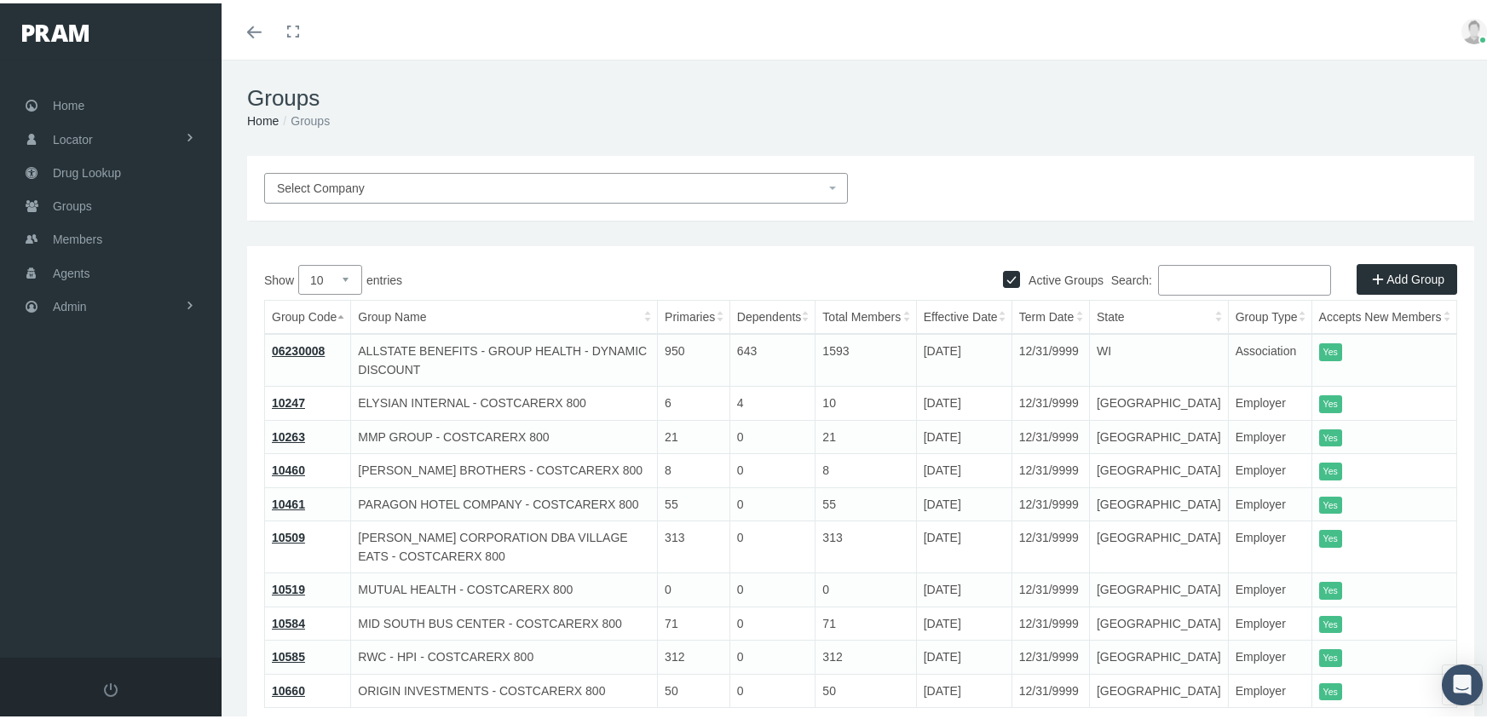
click at [1003, 272] on input "Active Groups" at bounding box center [1011, 274] width 17 height 17
checkbox input "false"
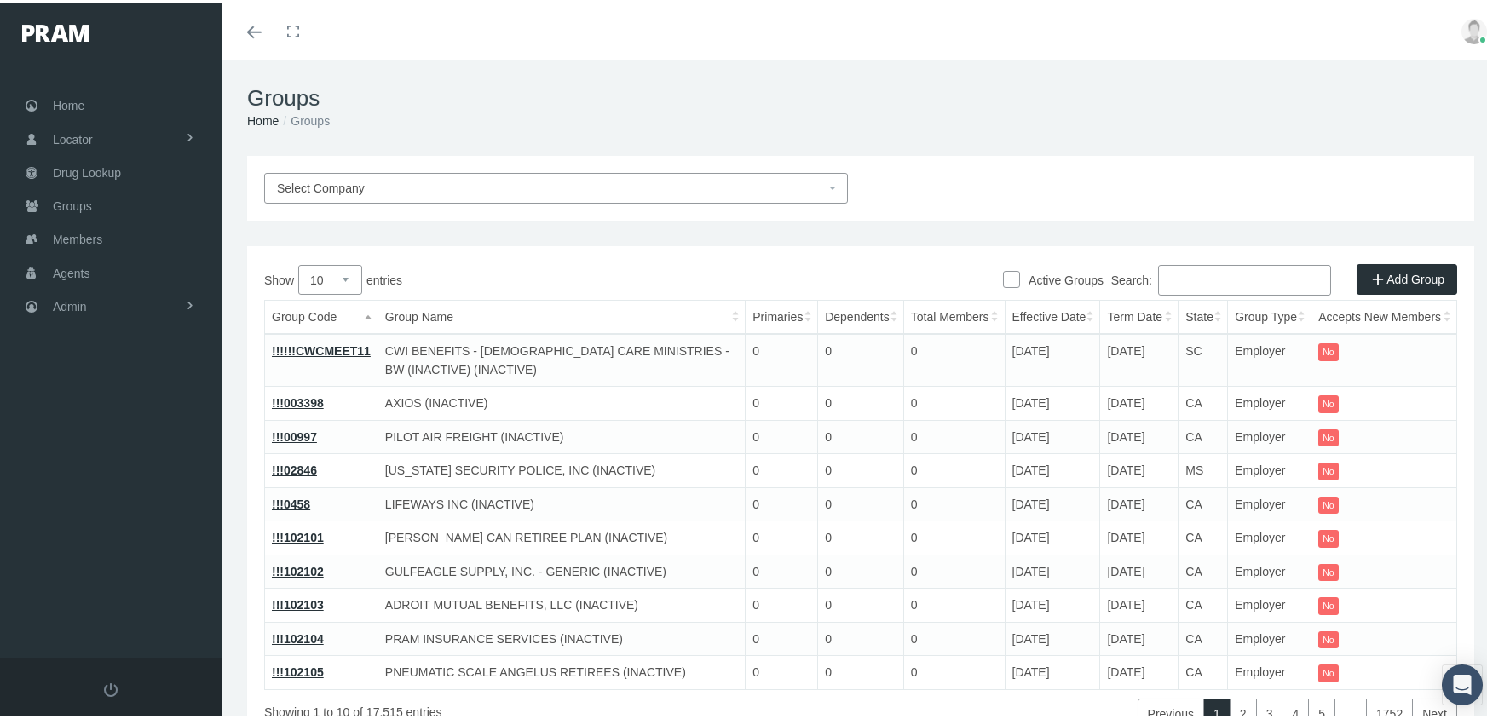
click at [1211, 279] on input "Search:" at bounding box center [1244, 277] width 173 height 31
paste input "780215MO"
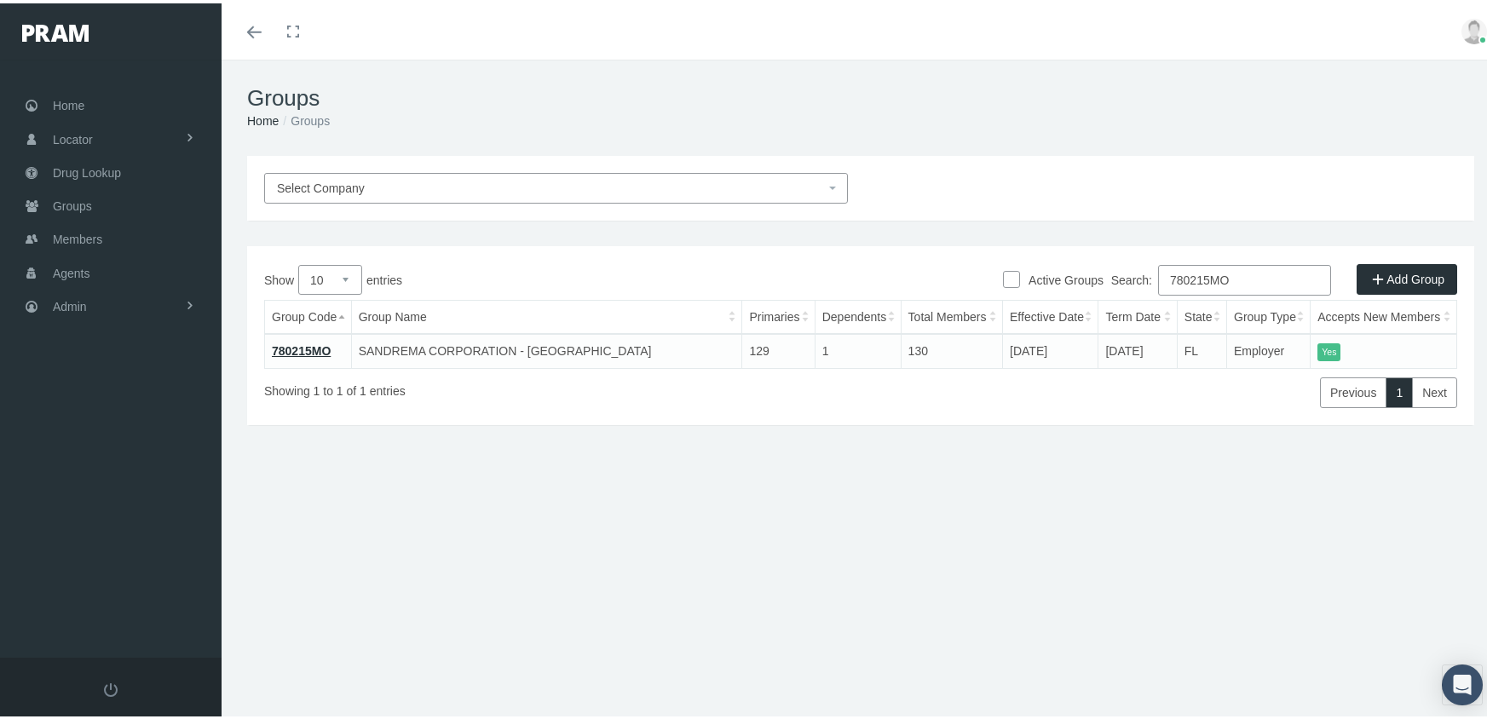
drag, startPoint x: 1257, startPoint y: 278, endPoint x: 1171, endPoint y: 290, distance: 87.7
click at [1171, 290] on input "780215MO" at bounding box center [1244, 277] width 173 height 31
paste input "10239"
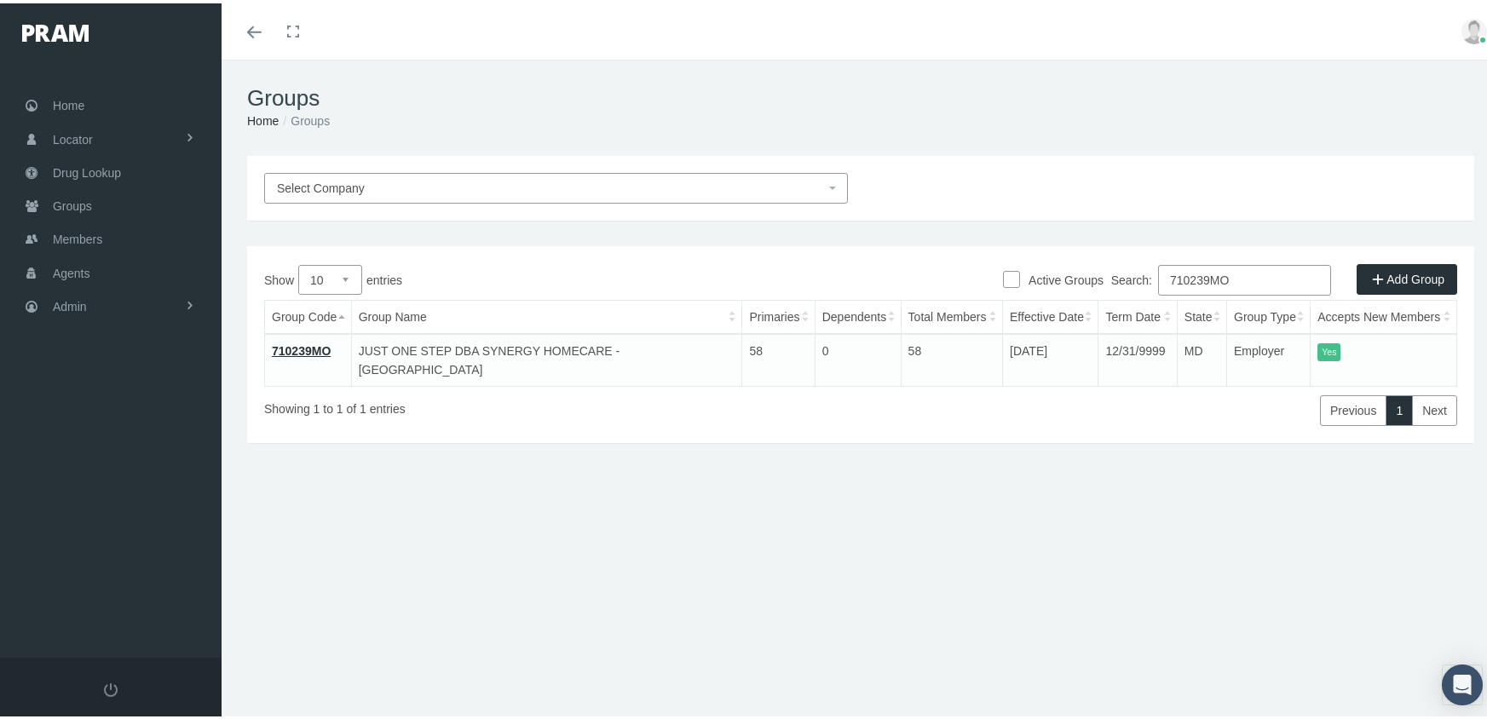
type input "710239MO"
click at [93, 227] on span "Members" at bounding box center [77, 236] width 49 height 32
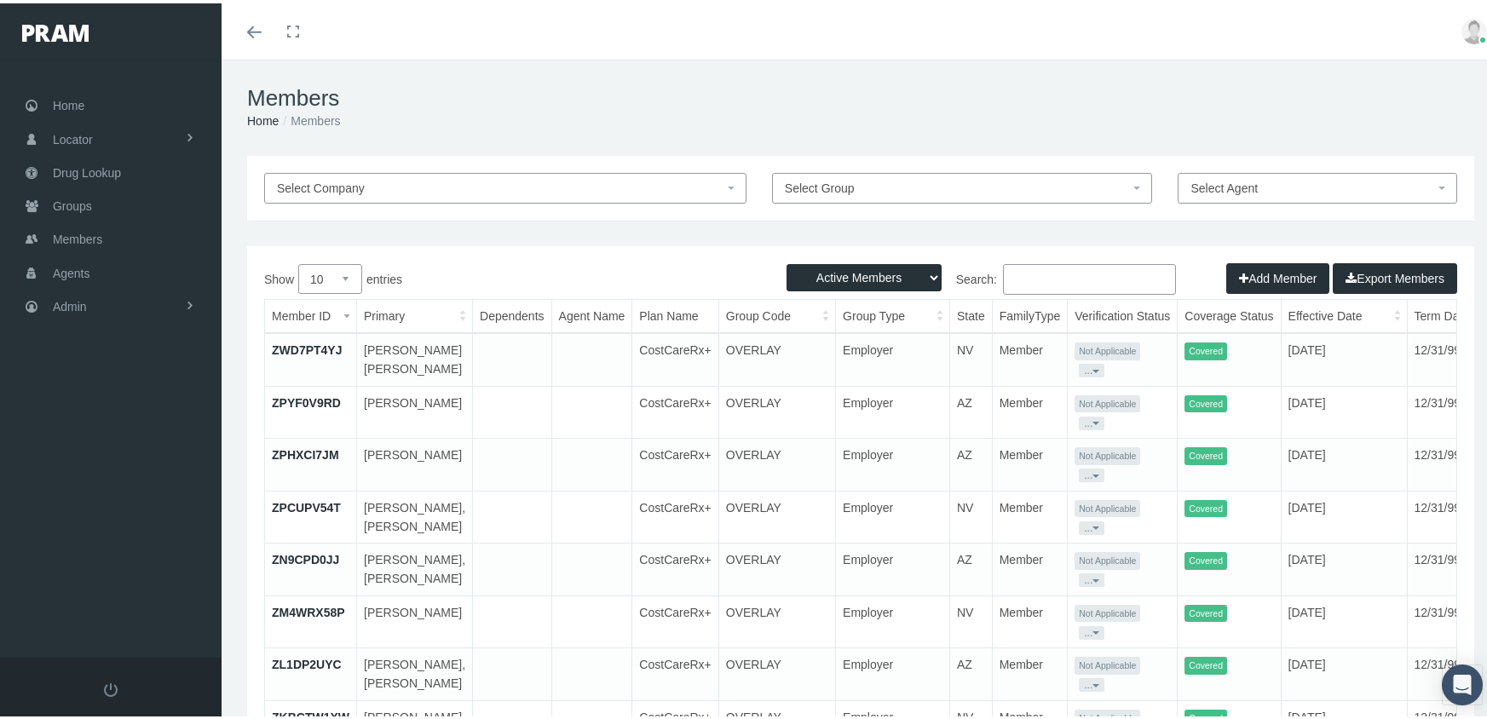
drag, startPoint x: 825, startPoint y: 273, endPoint x: 835, endPoint y: 290, distance: 19.9
click at [825, 273] on select "Active Members Terminated Members Active & Terminated" at bounding box center [863, 274] width 155 height 27
select select "3"
click at [786, 261] on select "Active Members Terminated Members Active & Terminated" at bounding box center [863, 274] width 155 height 27
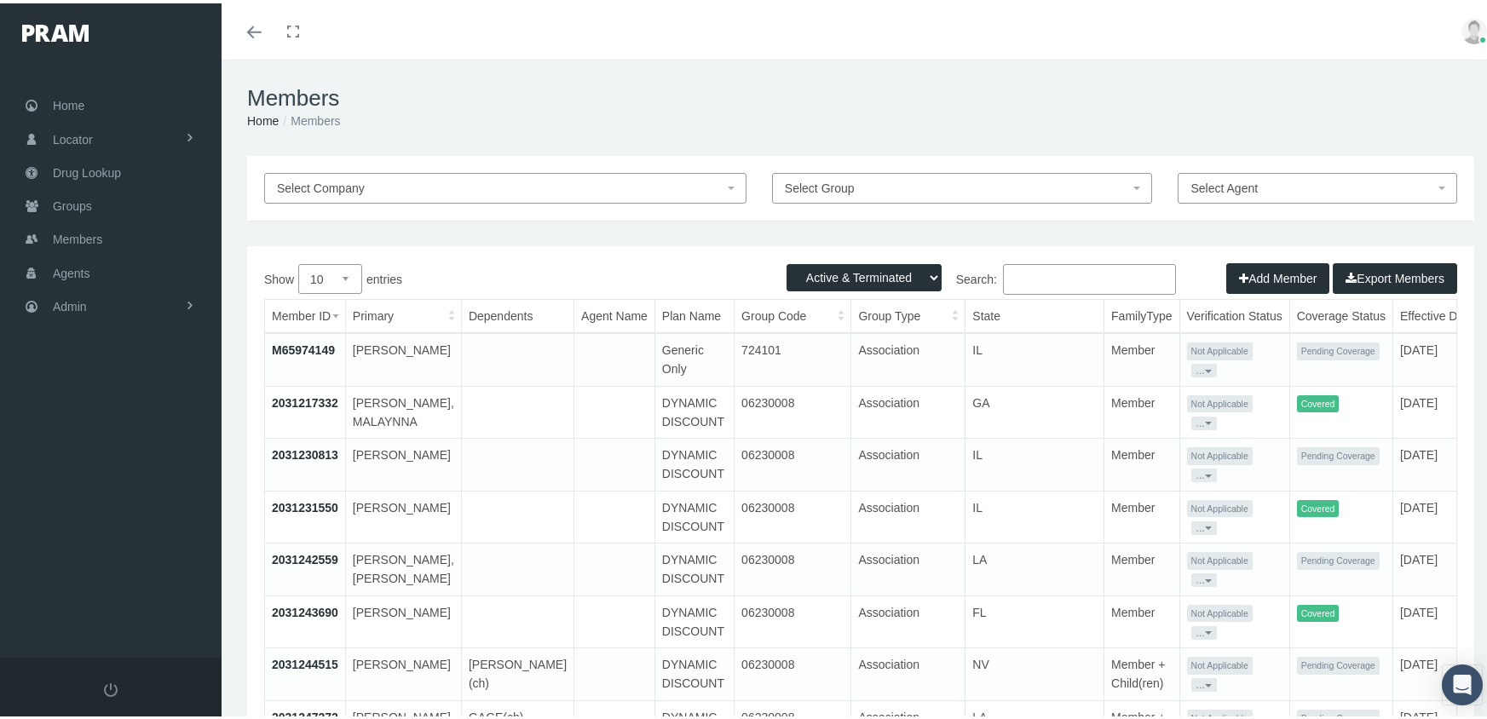
click at [1055, 269] on input "Search:" at bounding box center [1089, 276] width 173 height 31
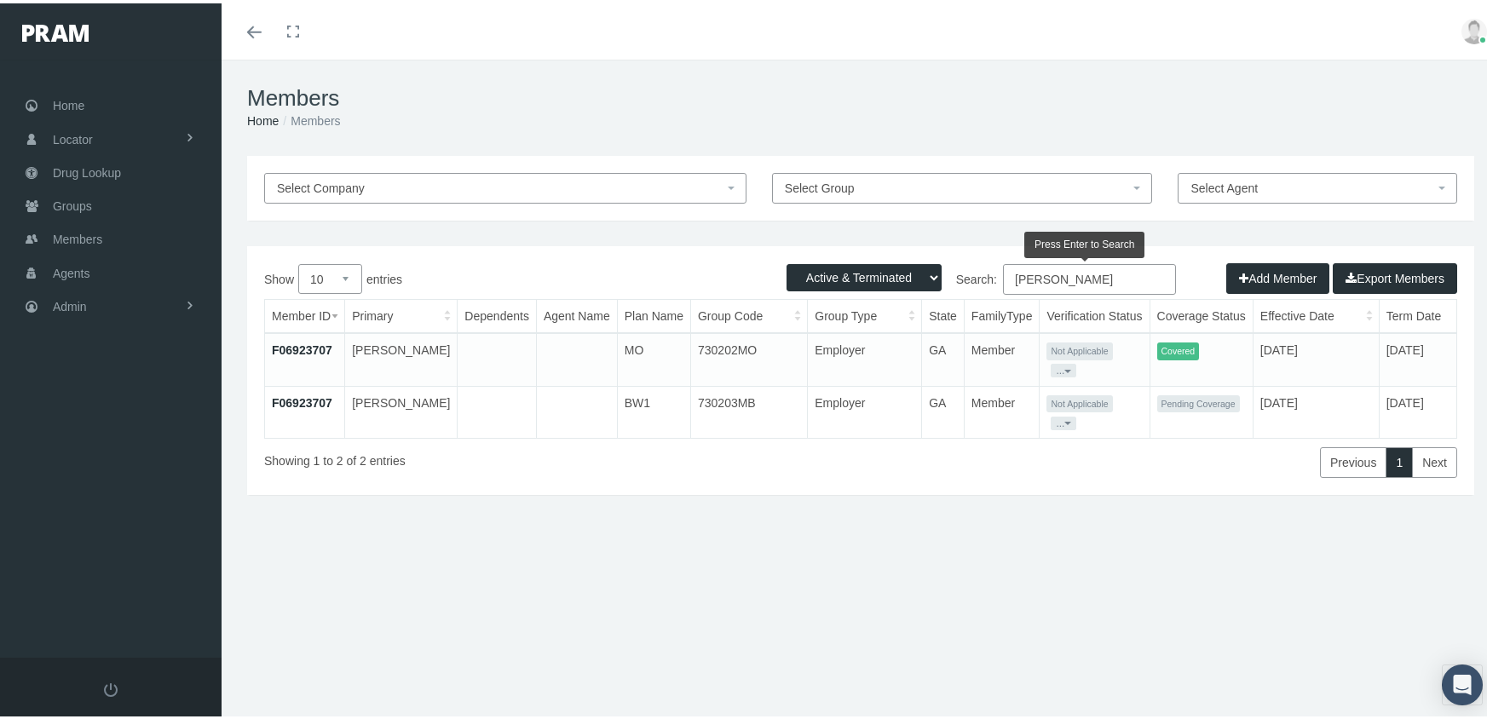
drag, startPoint x: 1012, startPoint y: 282, endPoint x: 992, endPoint y: 281, distance: 19.6
click at [992, 281] on label "Search: [PERSON_NAME]" at bounding box center [1017, 276] width 315 height 31
paste input "SHAUGHNESS"
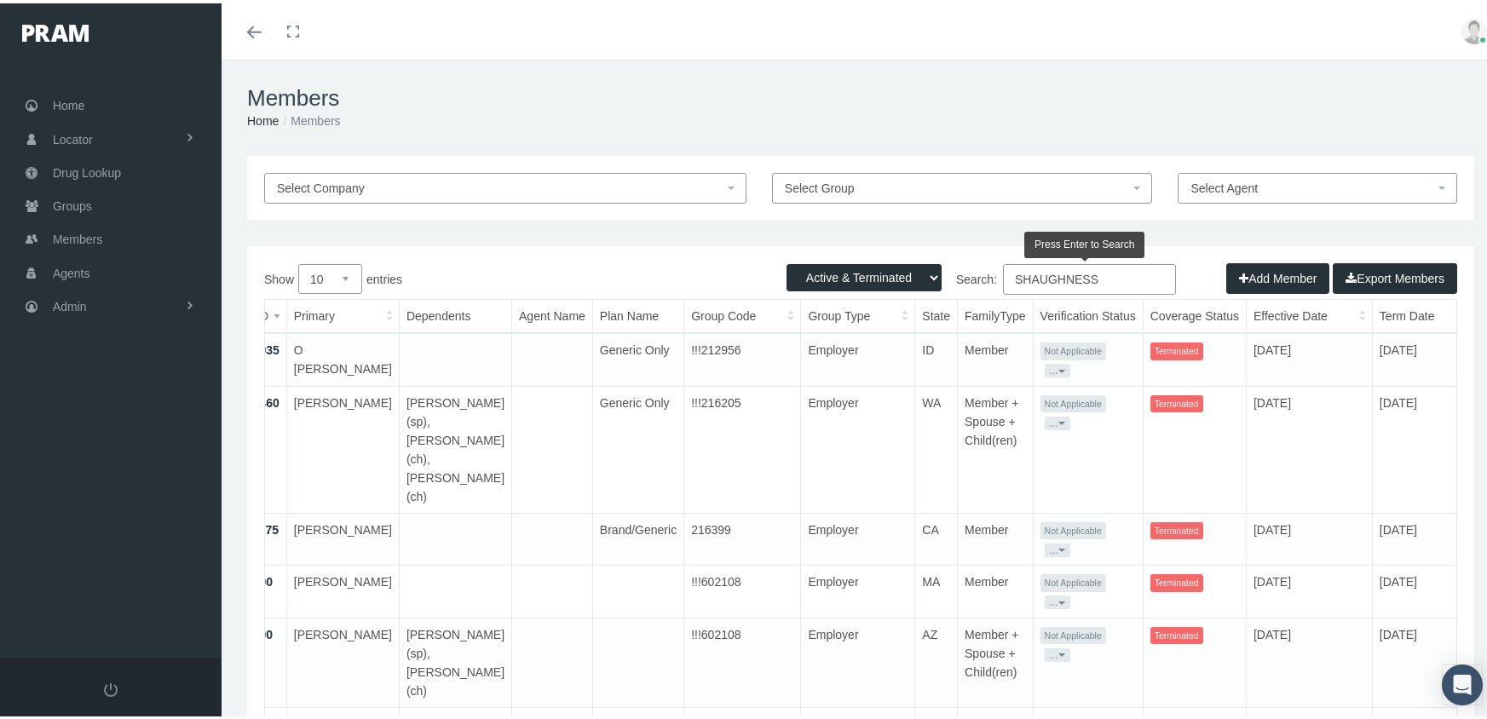
drag, startPoint x: 1120, startPoint y: 273, endPoint x: 824, endPoint y: 277, distance: 296.5
click at [824, 277] on div "Active Members Terminated Members Active & Terminated Add Member Export Members…" at bounding box center [860, 651] width 1227 height 817
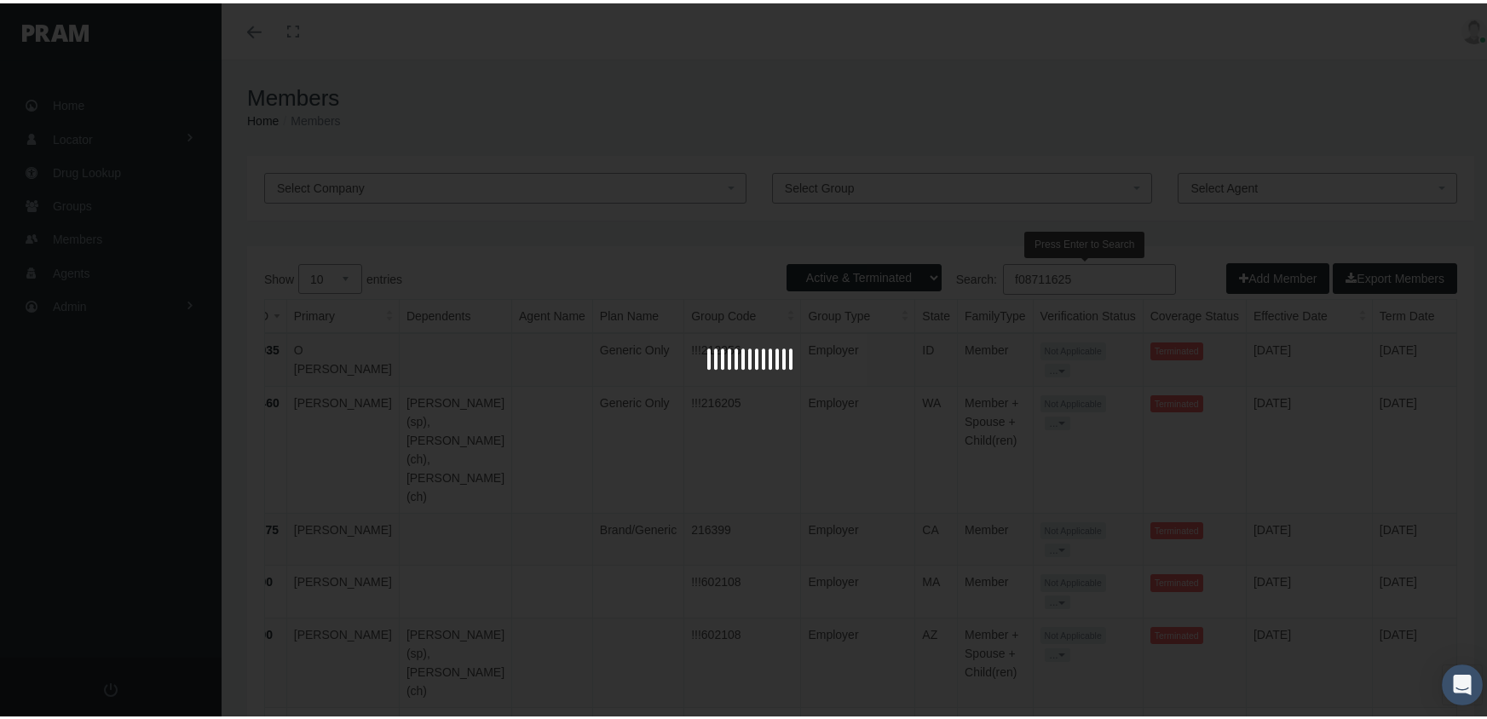
scroll to position [0, 14]
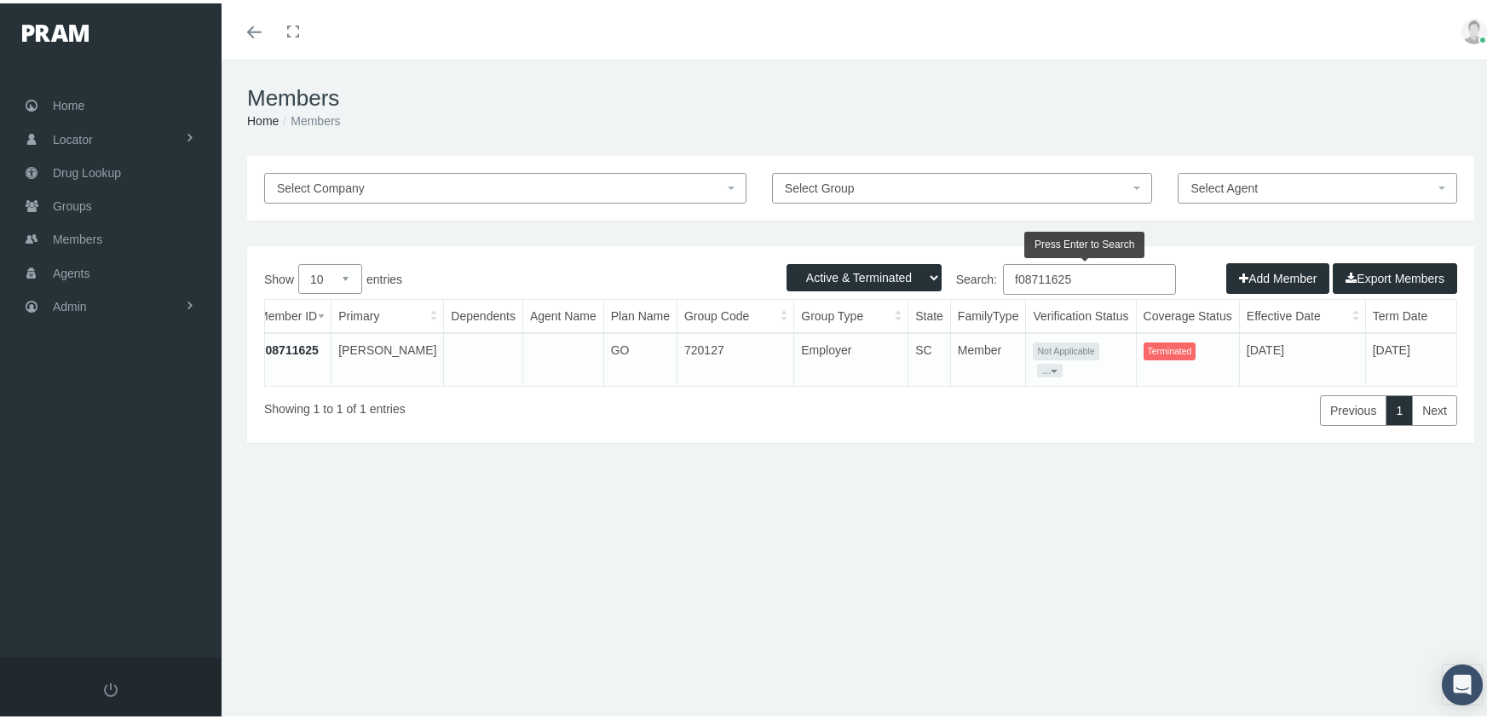
type input "f08711625"
click at [309, 342] on link "F08711625" at bounding box center [288, 347] width 60 height 14
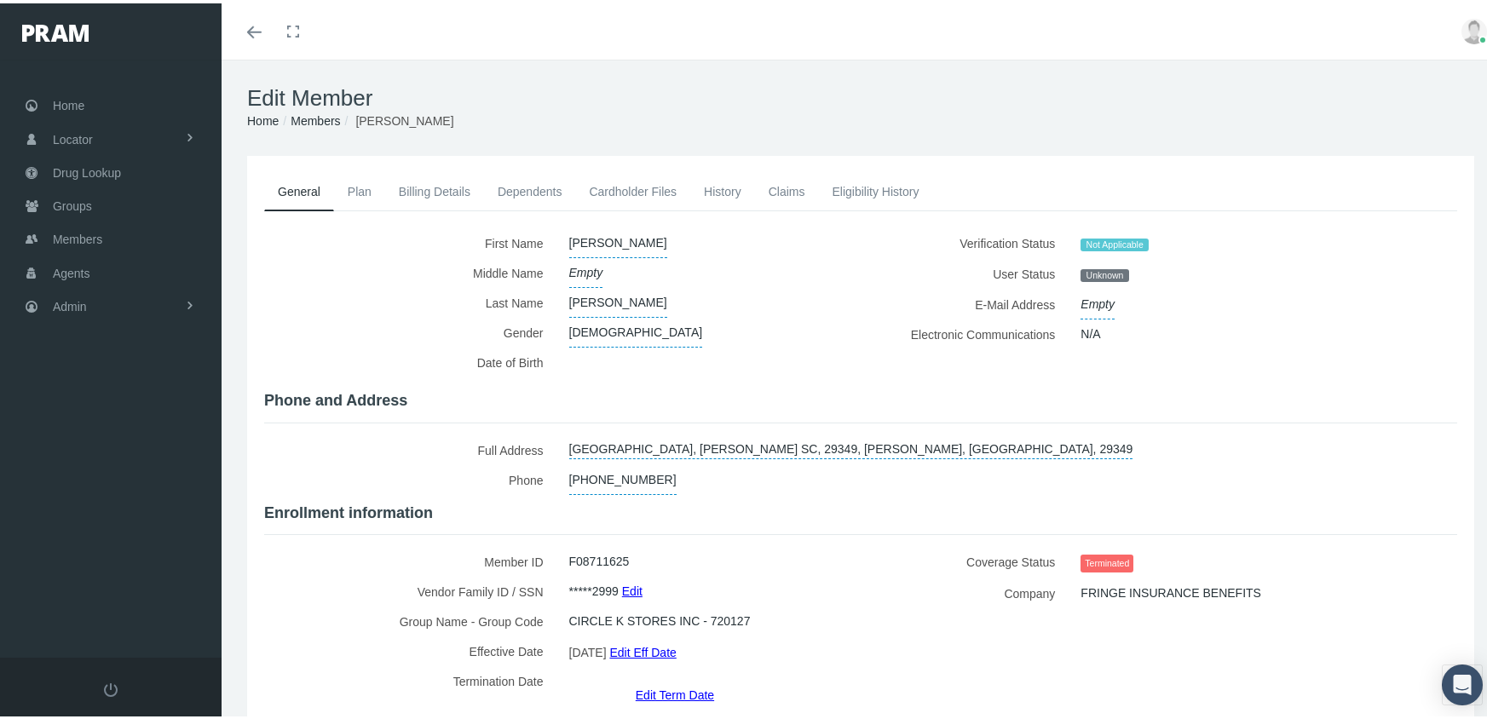
click at [659, 679] on link "Edit Term Date" at bounding box center [675, 691] width 78 height 25
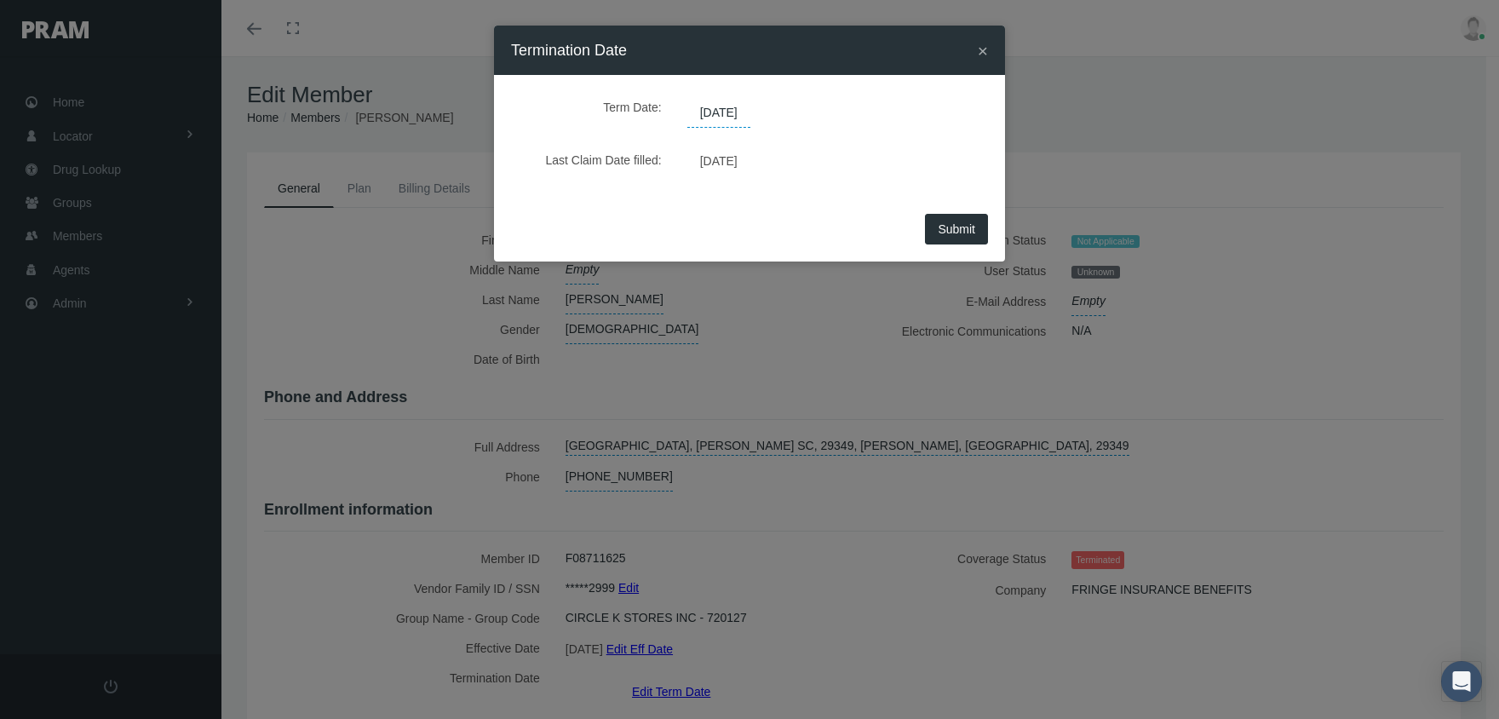
click at [731, 106] on span "[DATE]" at bounding box center [718, 113] width 63 height 29
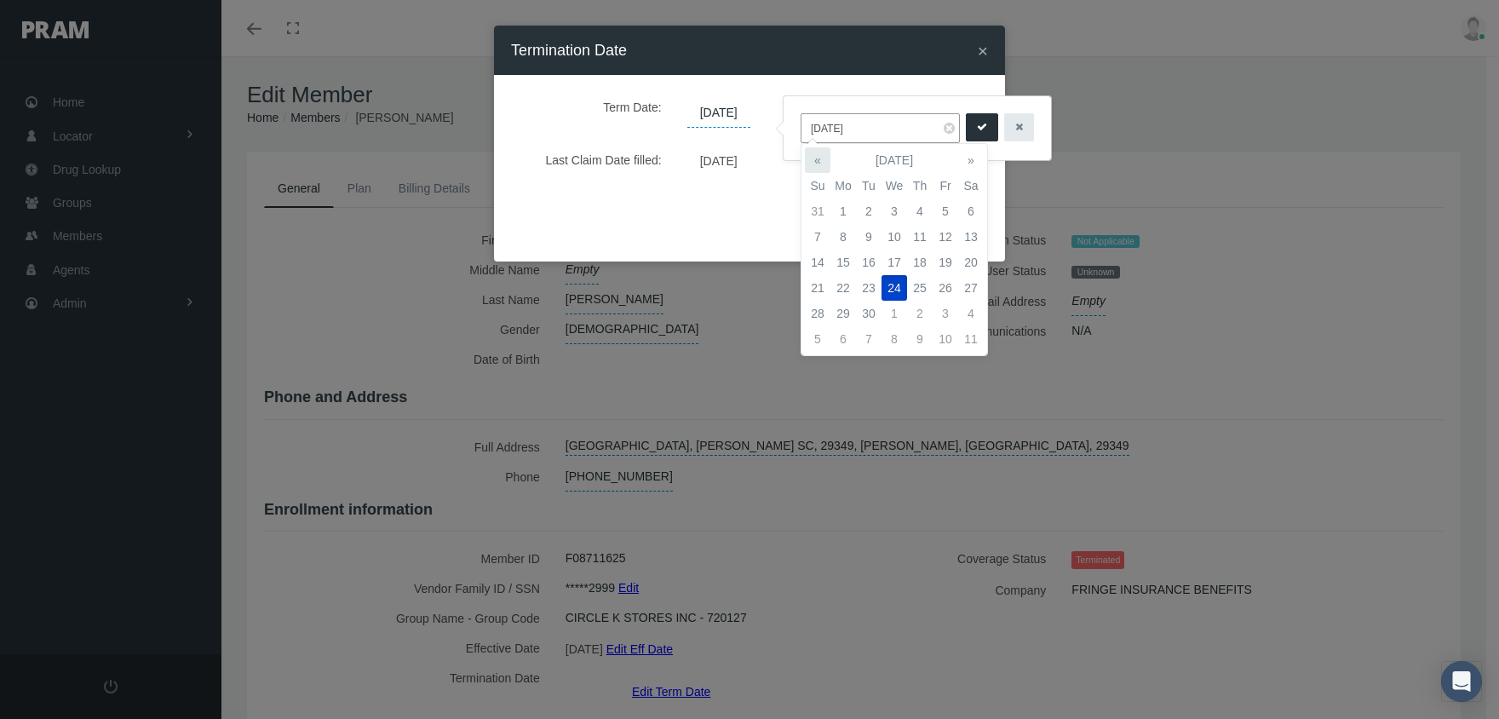
click at [818, 156] on th "«" at bounding box center [818, 160] width 26 height 26
click at [923, 289] on td "24" at bounding box center [920, 288] width 26 height 26
type input "[DATE]"
click at [977, 133] on icon "submit" at bounding box center [982, 127] width 10 height 16
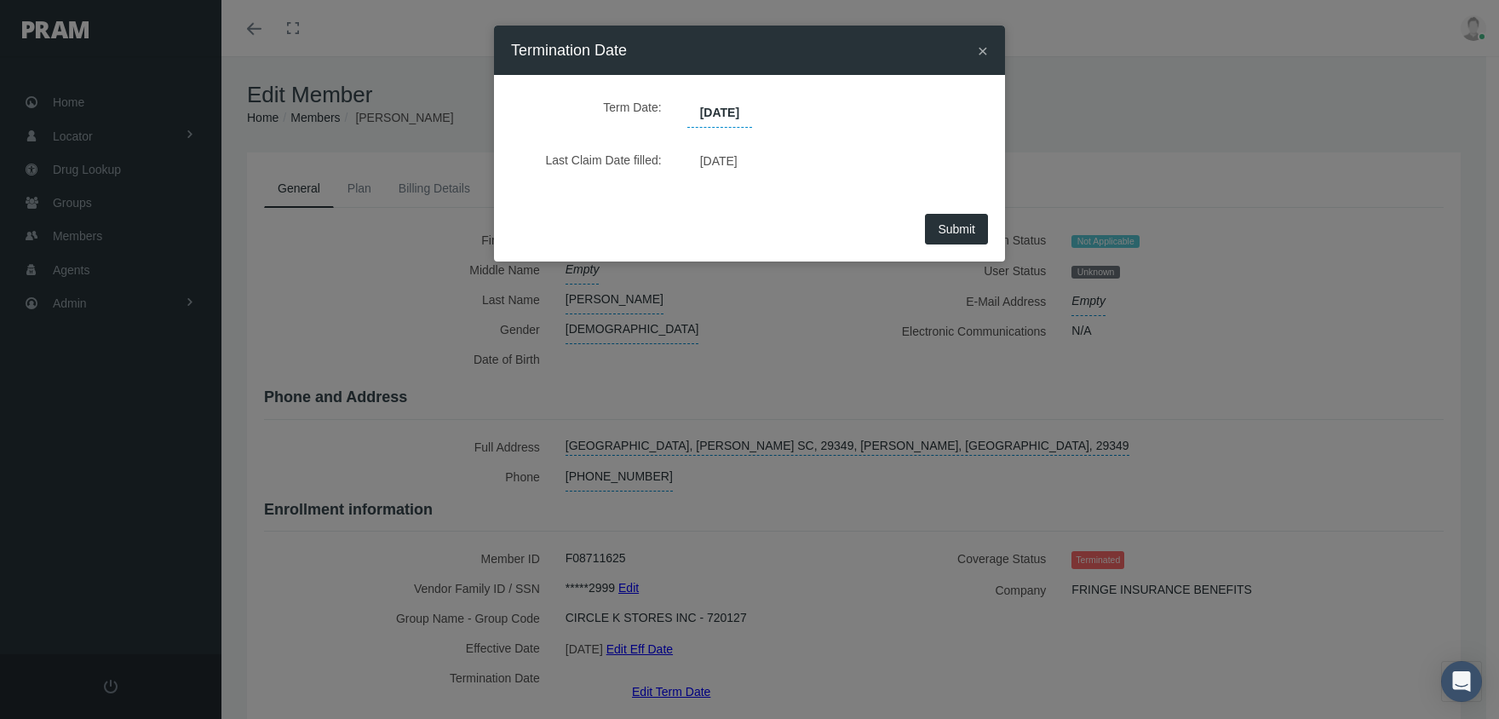
click at [953, 227] on span "Submit" at bounding box center [956, 229] width 37 height 14
